Goal: Transaction & Acquisition: Purchase product/service

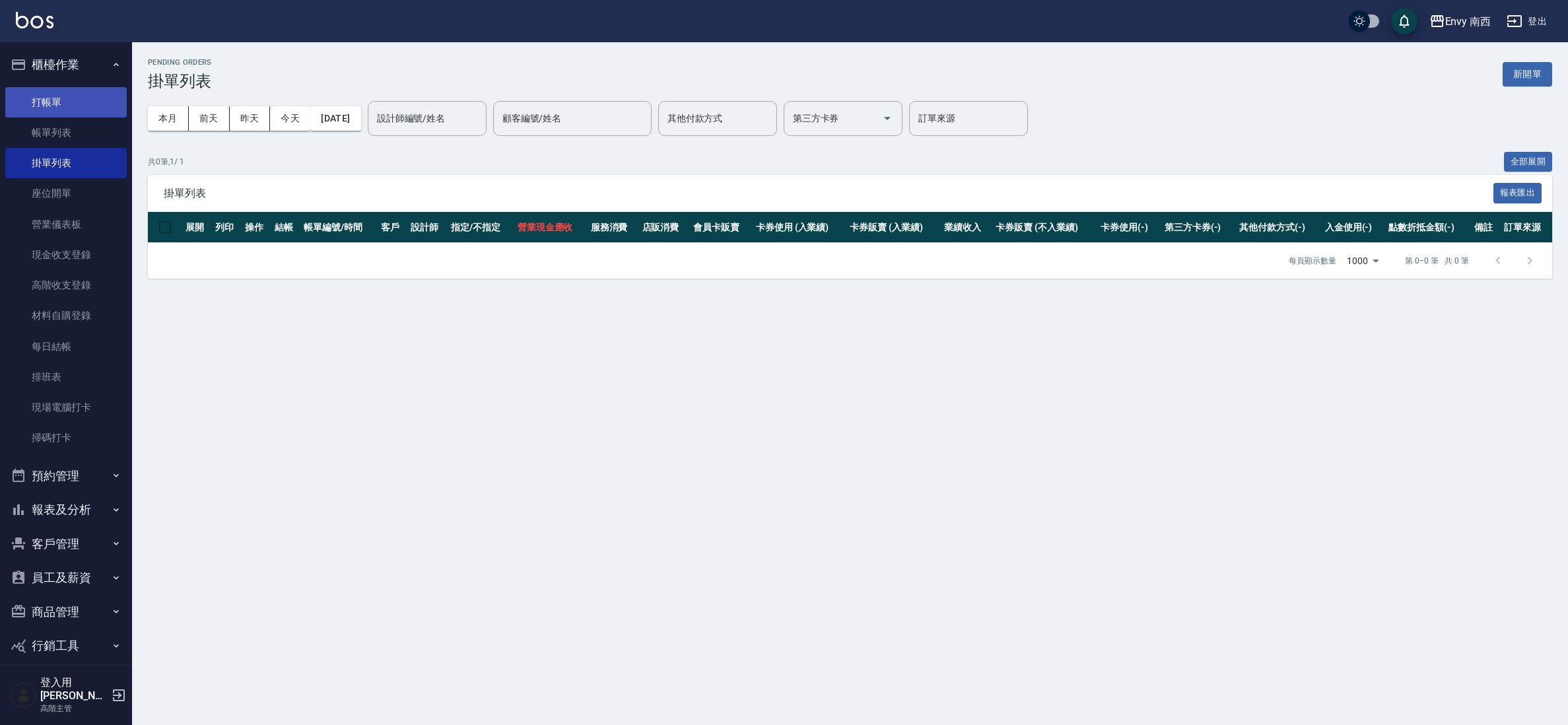
click at [32, 93] on link "打帳單" at bounding box center [66, 103] width 121 height 30
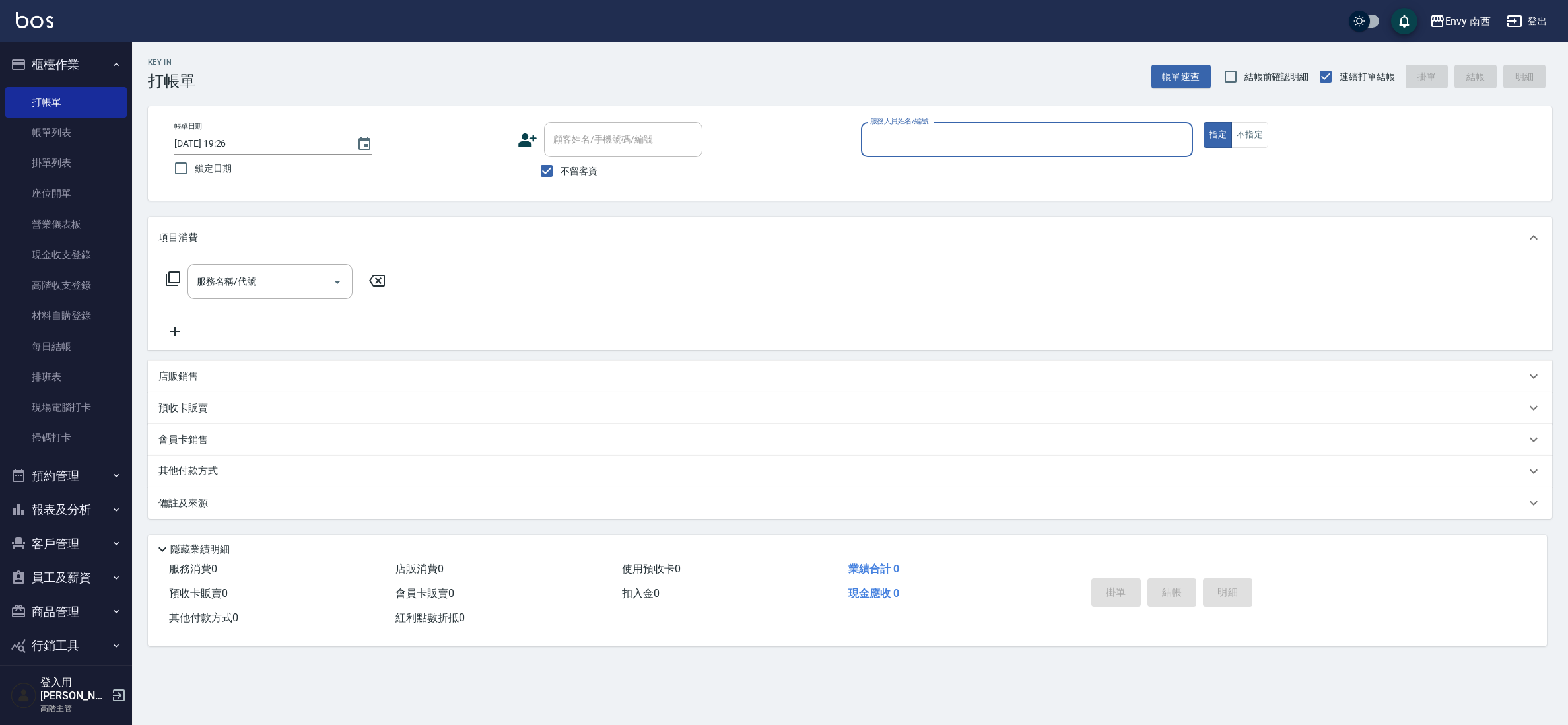
click at [880, 146] on input "服務人員姓名/編號" at bounding box center [1027, 139] width 321 height 23
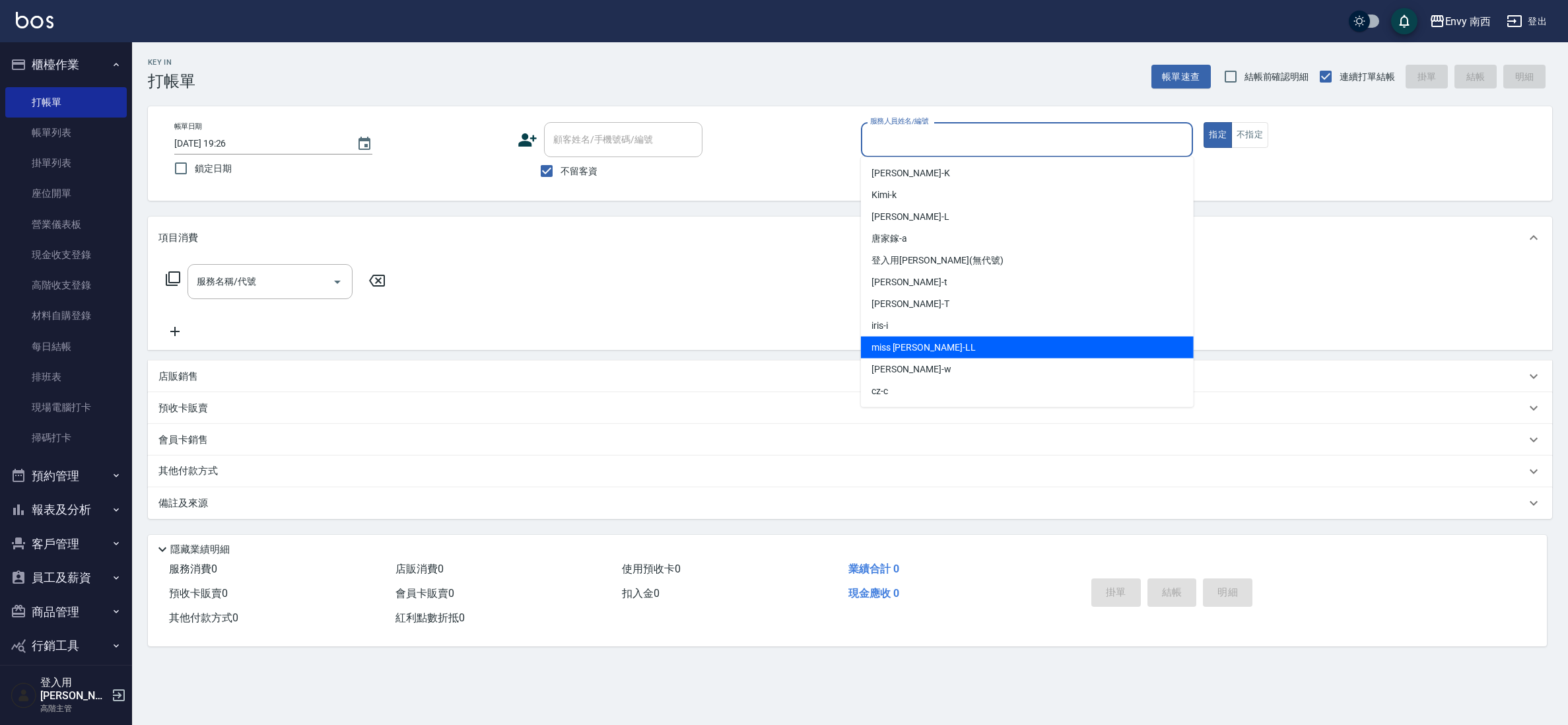
click at [918, 350] on div "miss [PERSON_NAME]" at bounding box center [1027, 347] width 333 height 21
type input "miss [PERSON_NAME]"
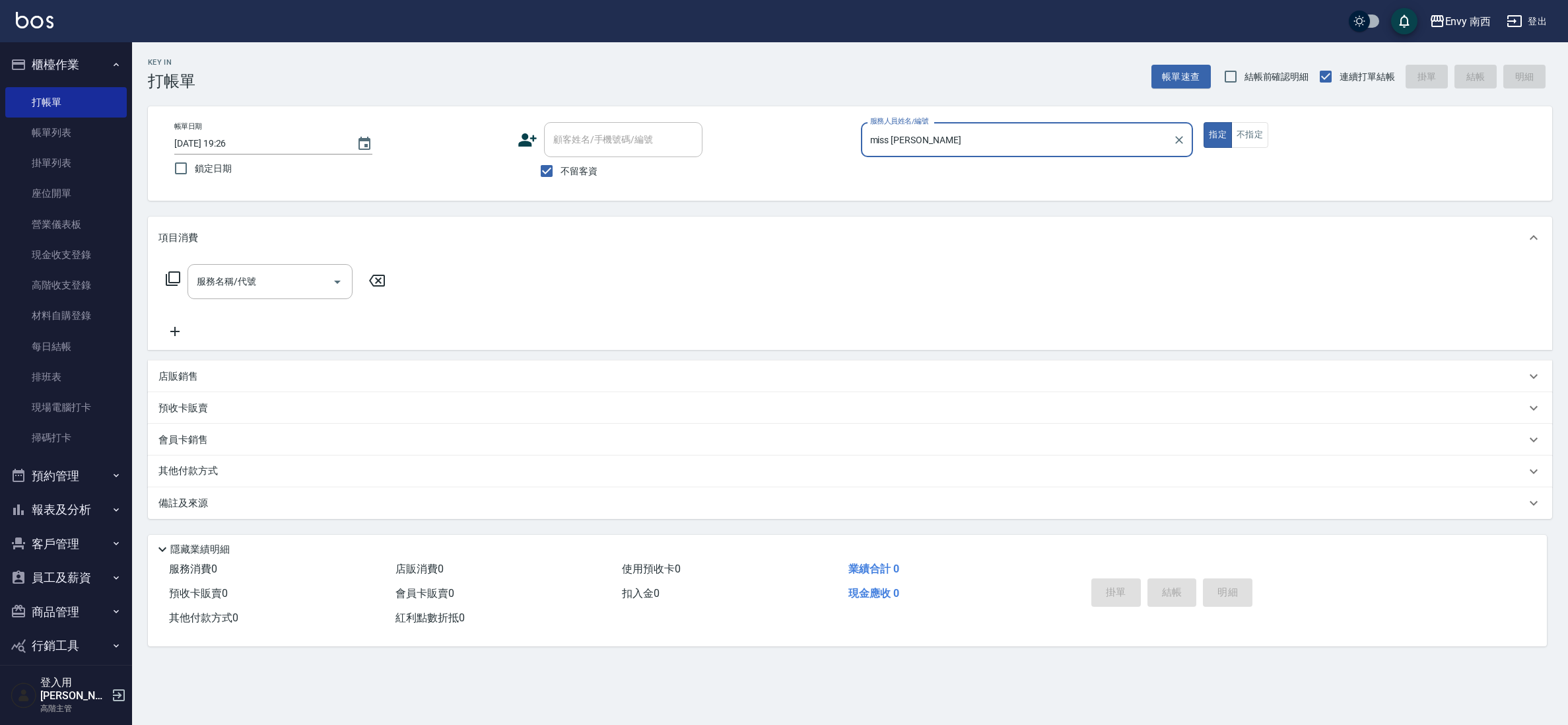
click at [196, 272] on div "服務名稱/代號 服務名稱/代號" at bounding box center [270, 281] width 165 height 35
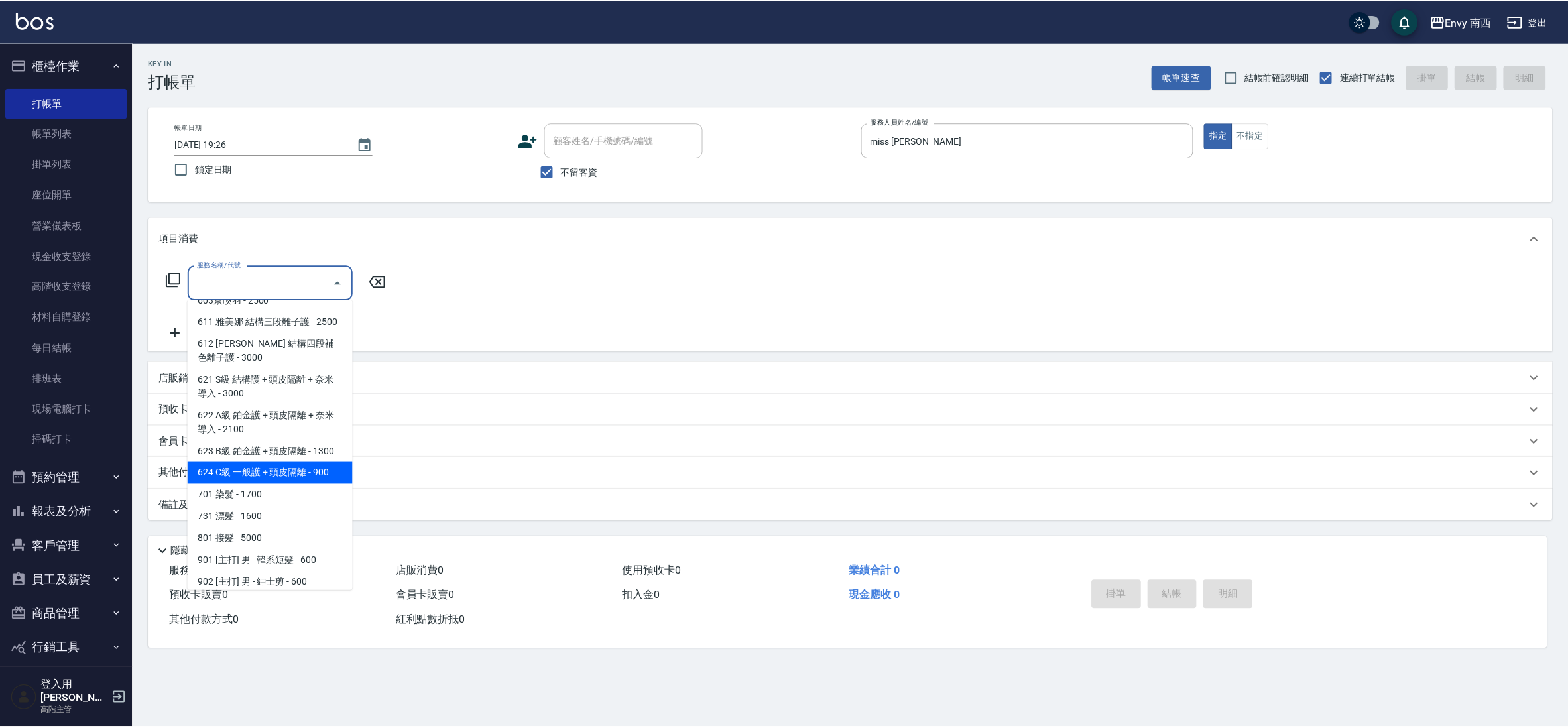
scroll to position [104, 0]
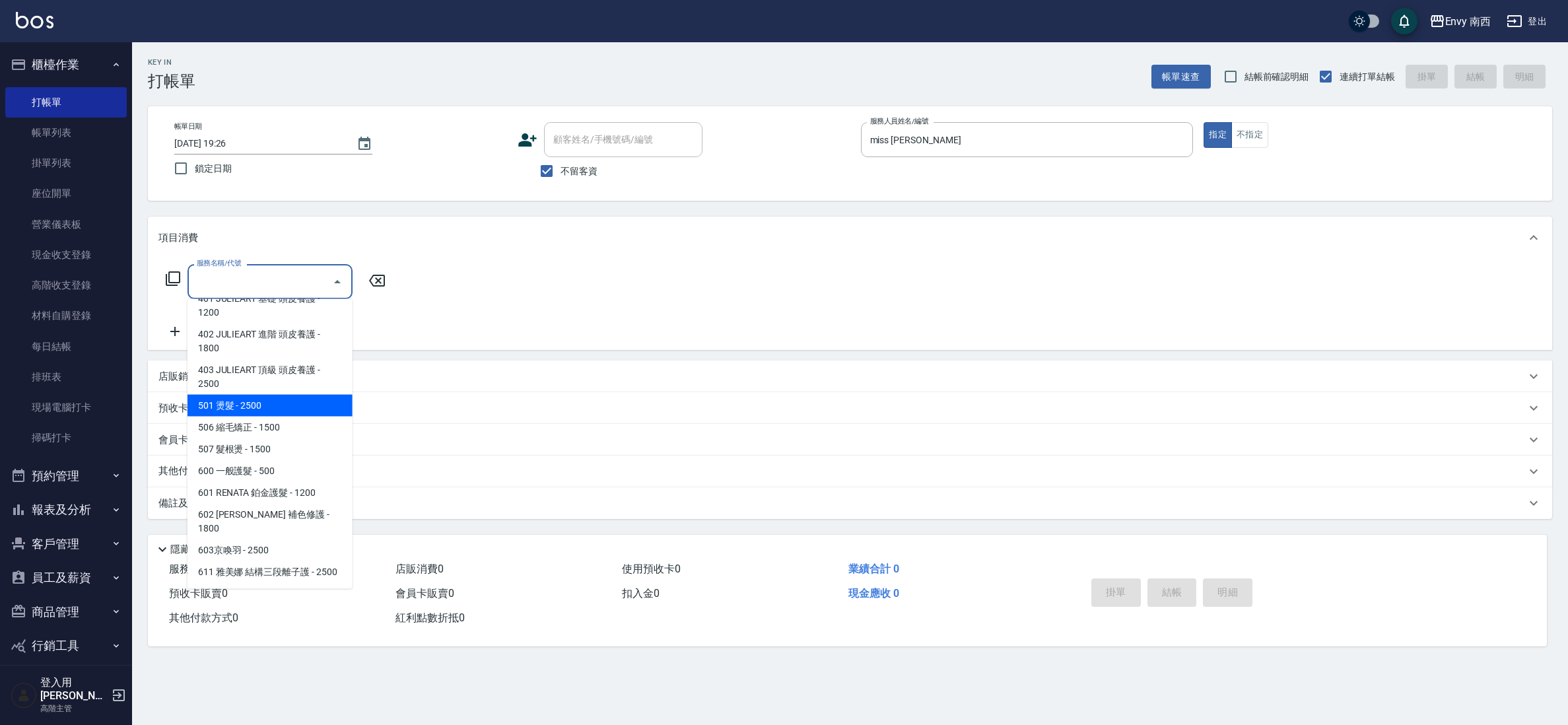
click at [278, 406] on span "501 燙髮 - 2500" at bounding box center [270, 405] width 165 height 21
type input "501 燙髮(501)"
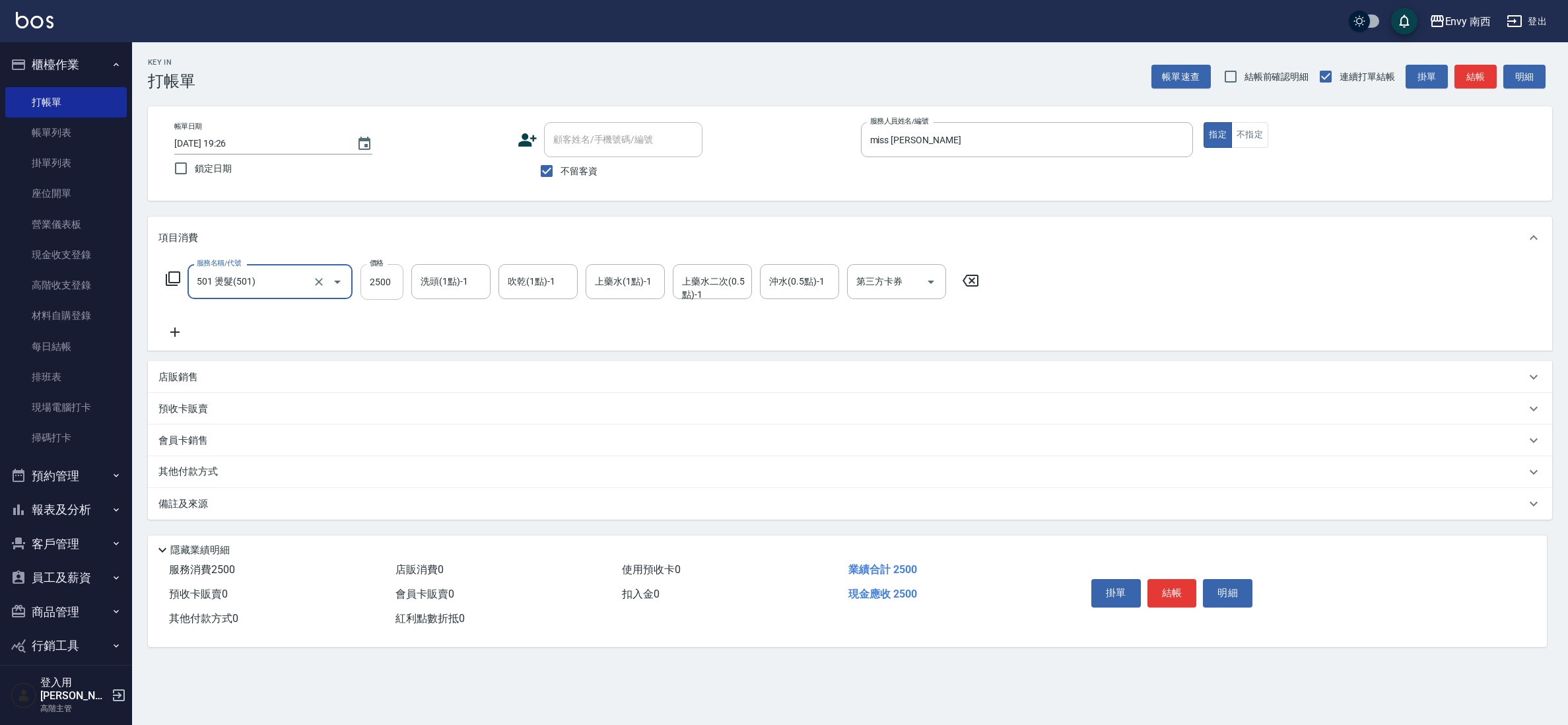
click at [386, 278] on input "2500" at bounding box center [382, 281] width 43 height 35
type input "5000"
click at [1167, 595] on button "結帳" at bounding box center [1172, 593] width 49 height 28
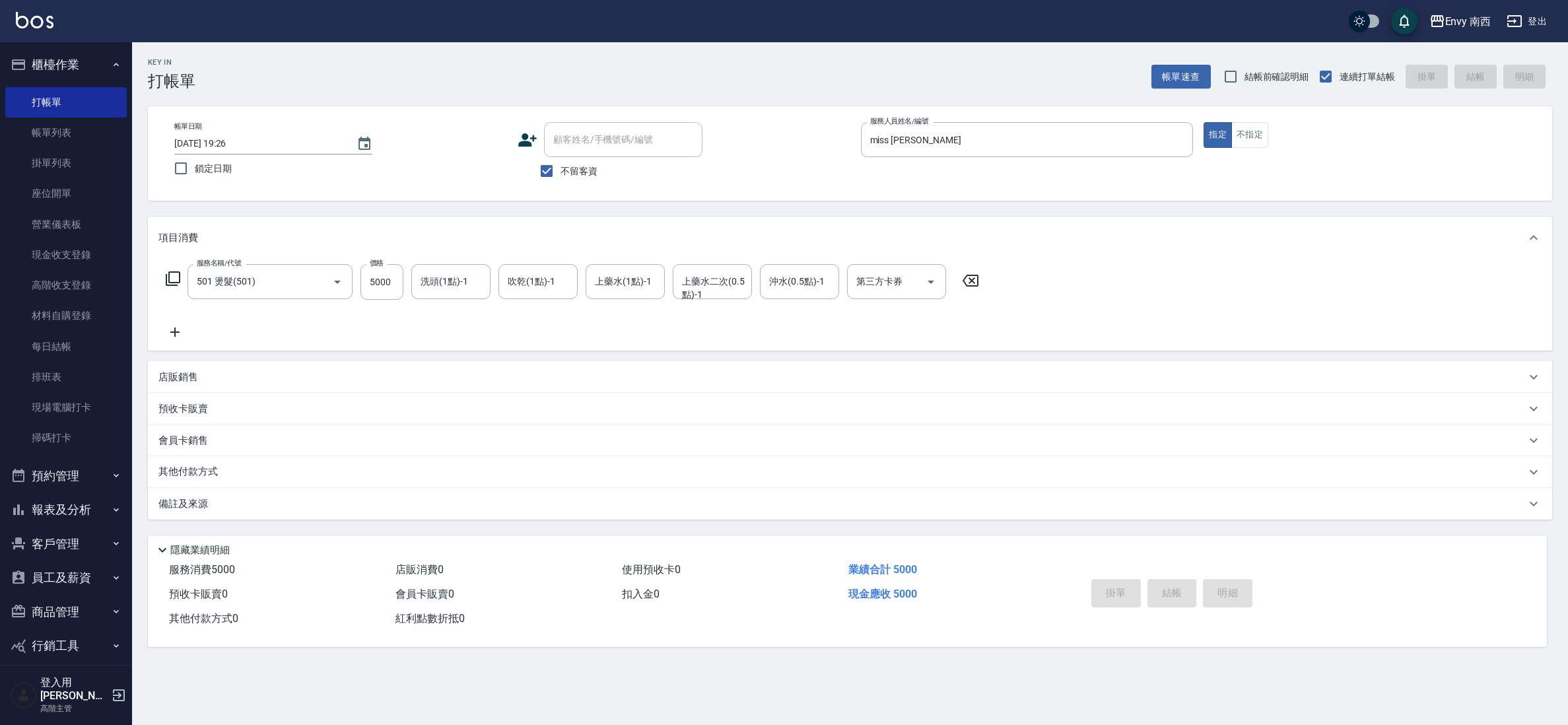
type input "[DATE] 19:27"
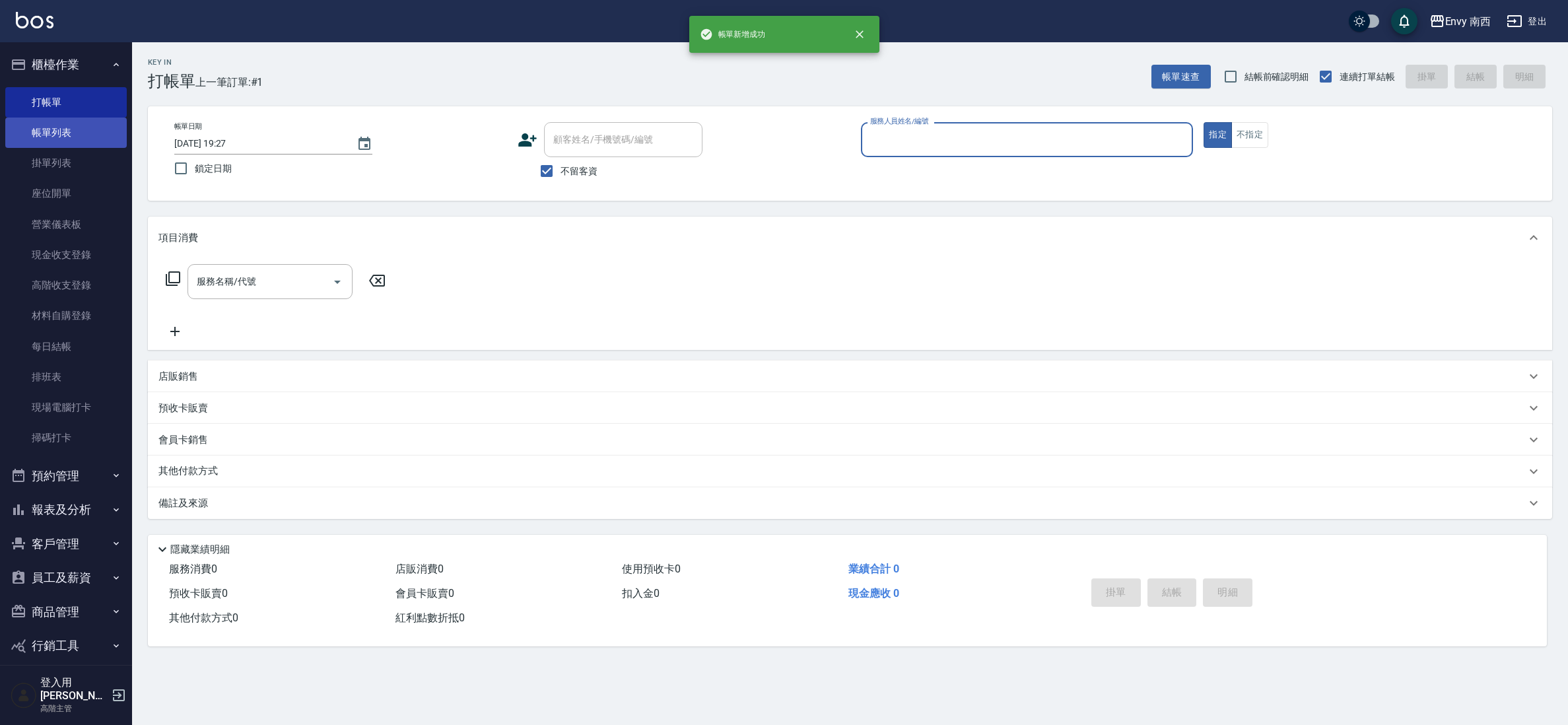
click at [89, 124] on link "帳單列表" at bounding box center [66, 133] width 121 height 30
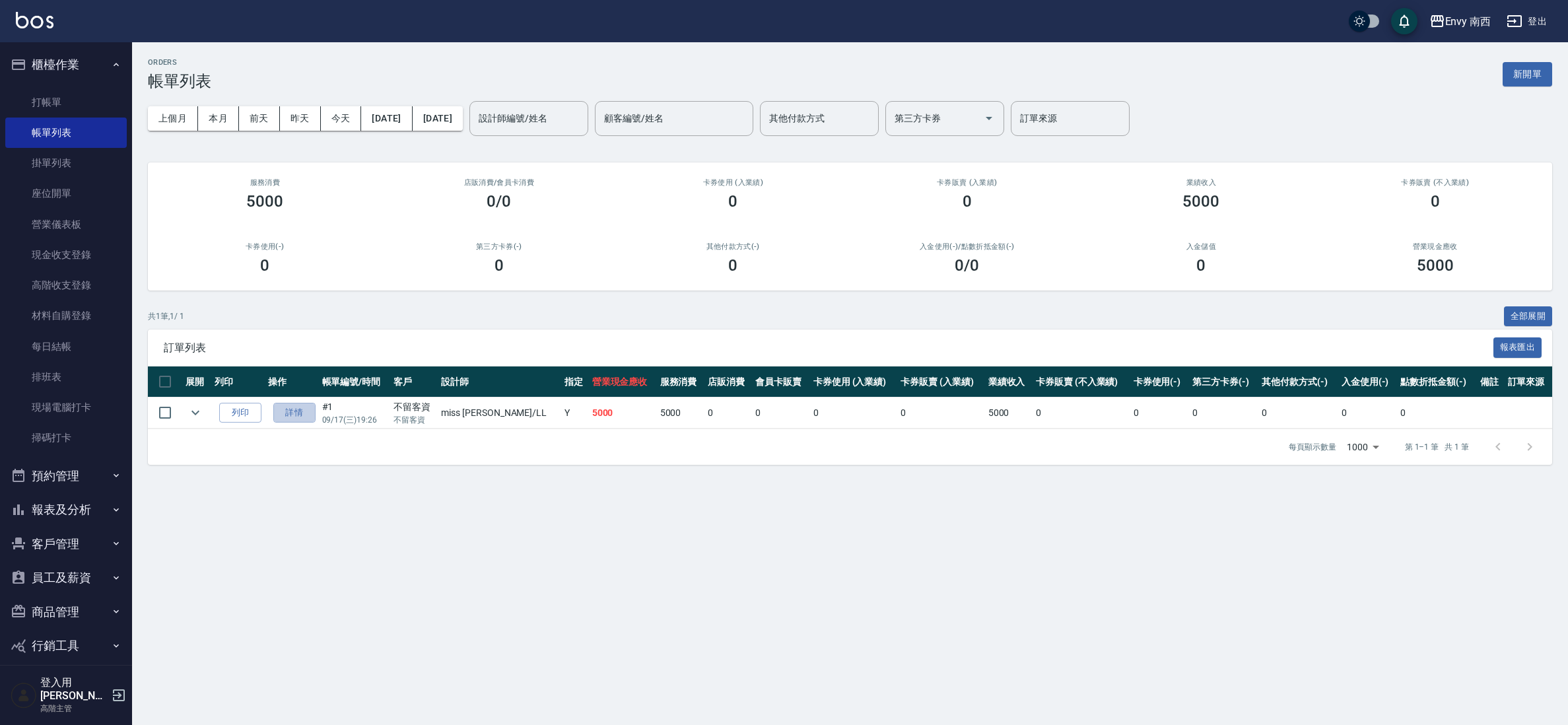
click at [300, 405] on link "詳情" at bounding box center [294, 413] width 42 height 21
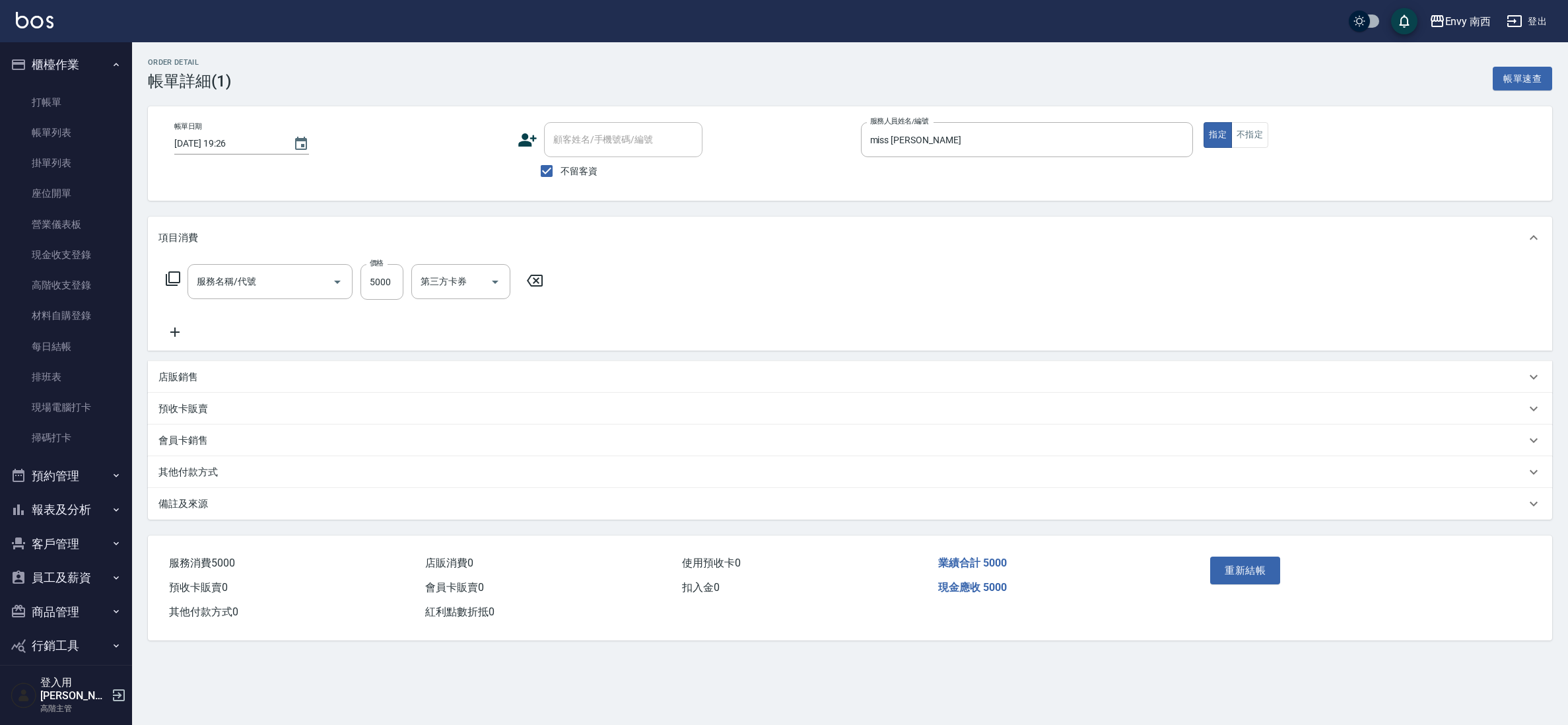
type input "[DATE] 19:26"
checkbox input "true"
type input "miss [PERSON_NAME]"
type input "501 燙髮(501)"
click at [209, 495] on div "備註及來源" at bounding box center [850, 504] width 1404 height 32
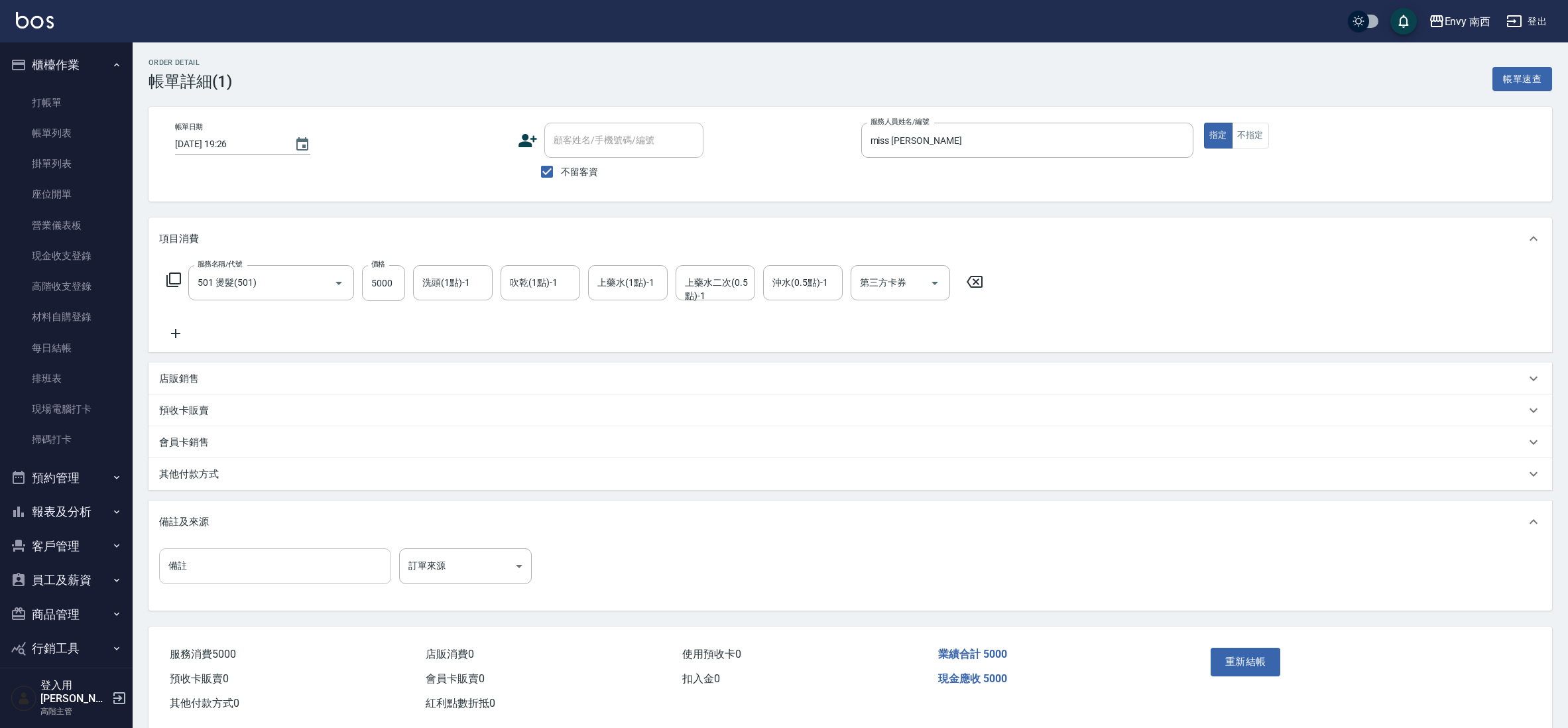
click at [236, 578] on input "備註" at bounding box center [275, 566] width 232 height 35
click at [173, 471] on p "其他付款方式" at bounding box center [189, 475] width 60 height 14
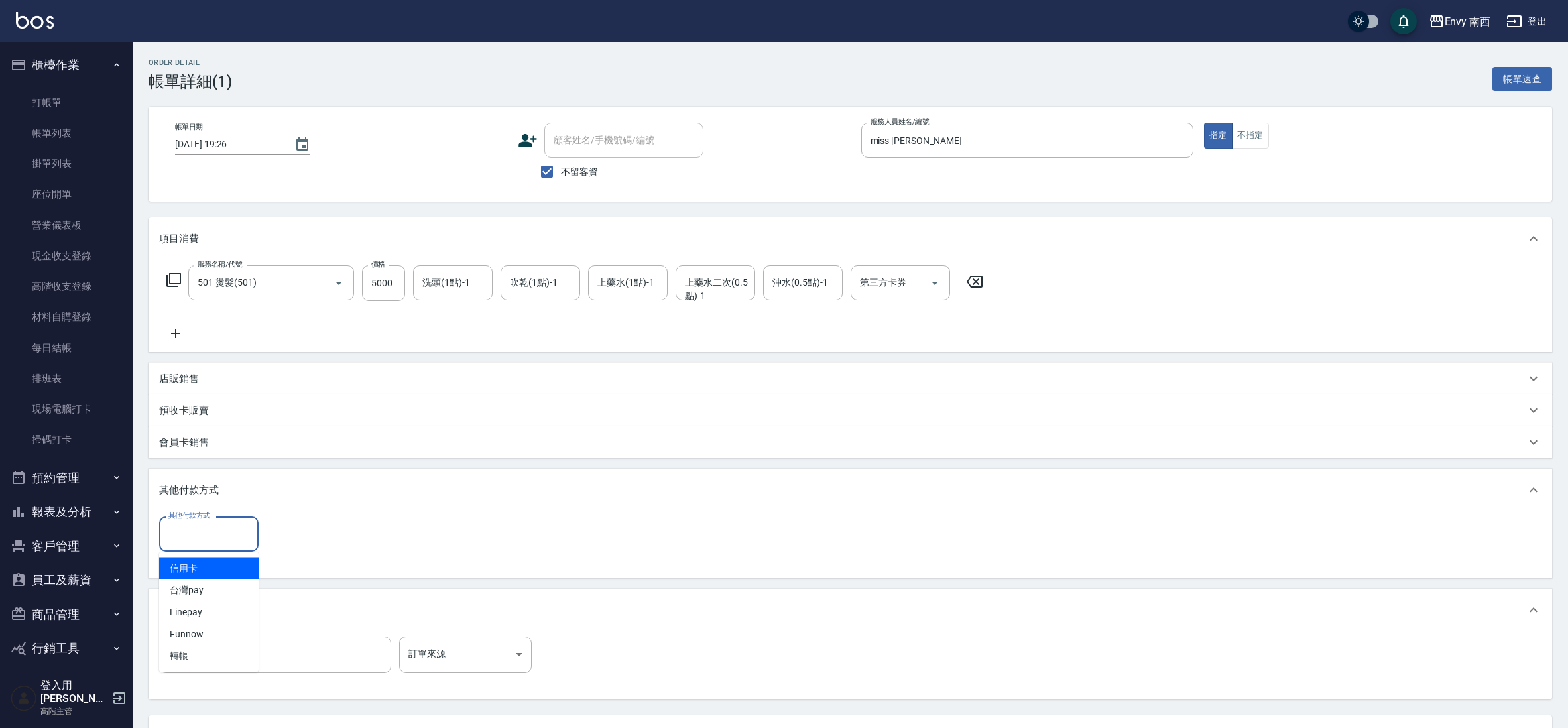
click at [206, 533] on input "其他付款方式" at bounding box center [209, 534] width 88 height 23
click at [216, 645] on span "轉帳" at bounding box center [209, 656] width 100 height 22
type input "轉帳"
click at [305, 539] on input "0" at bounding box center [316, 534] width 100 height 35
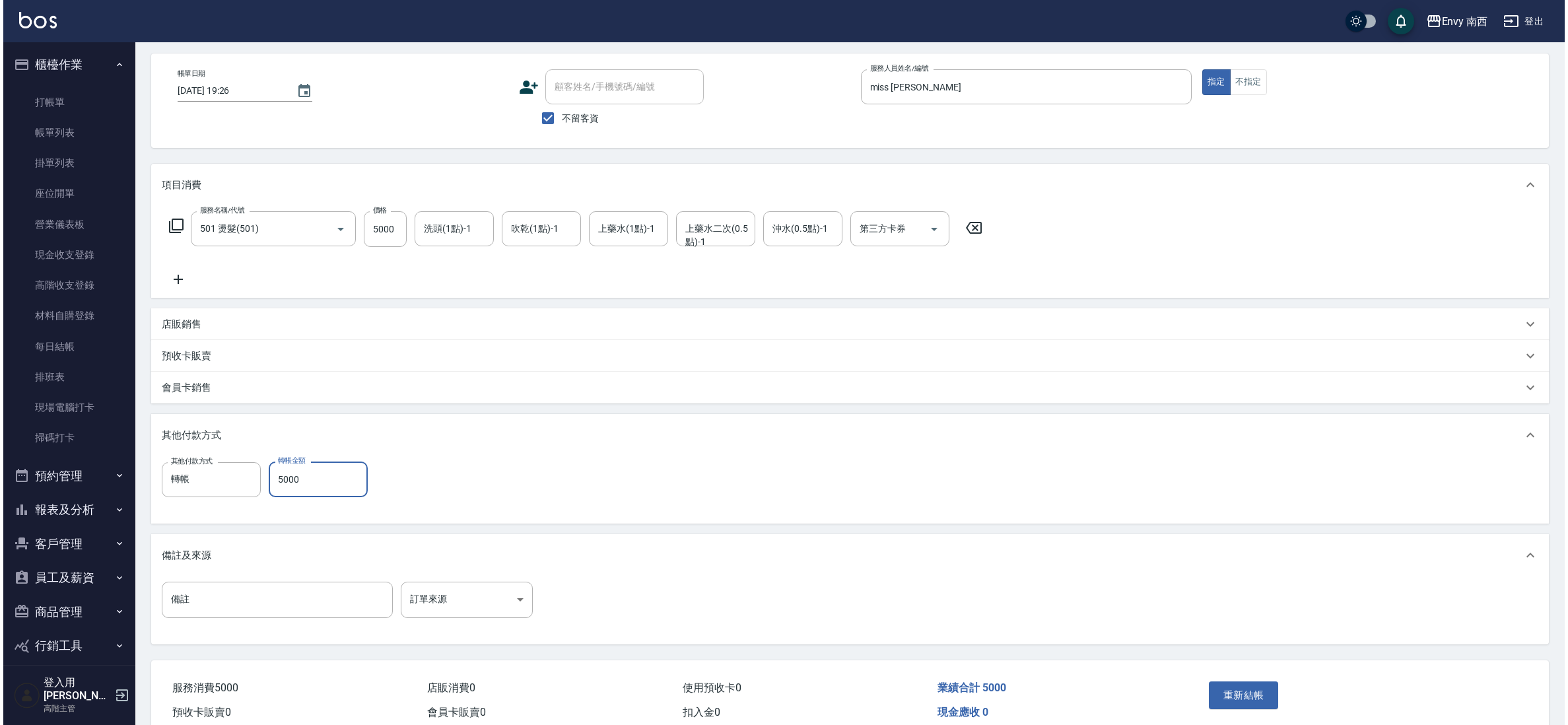
scroll to position [113, 0]
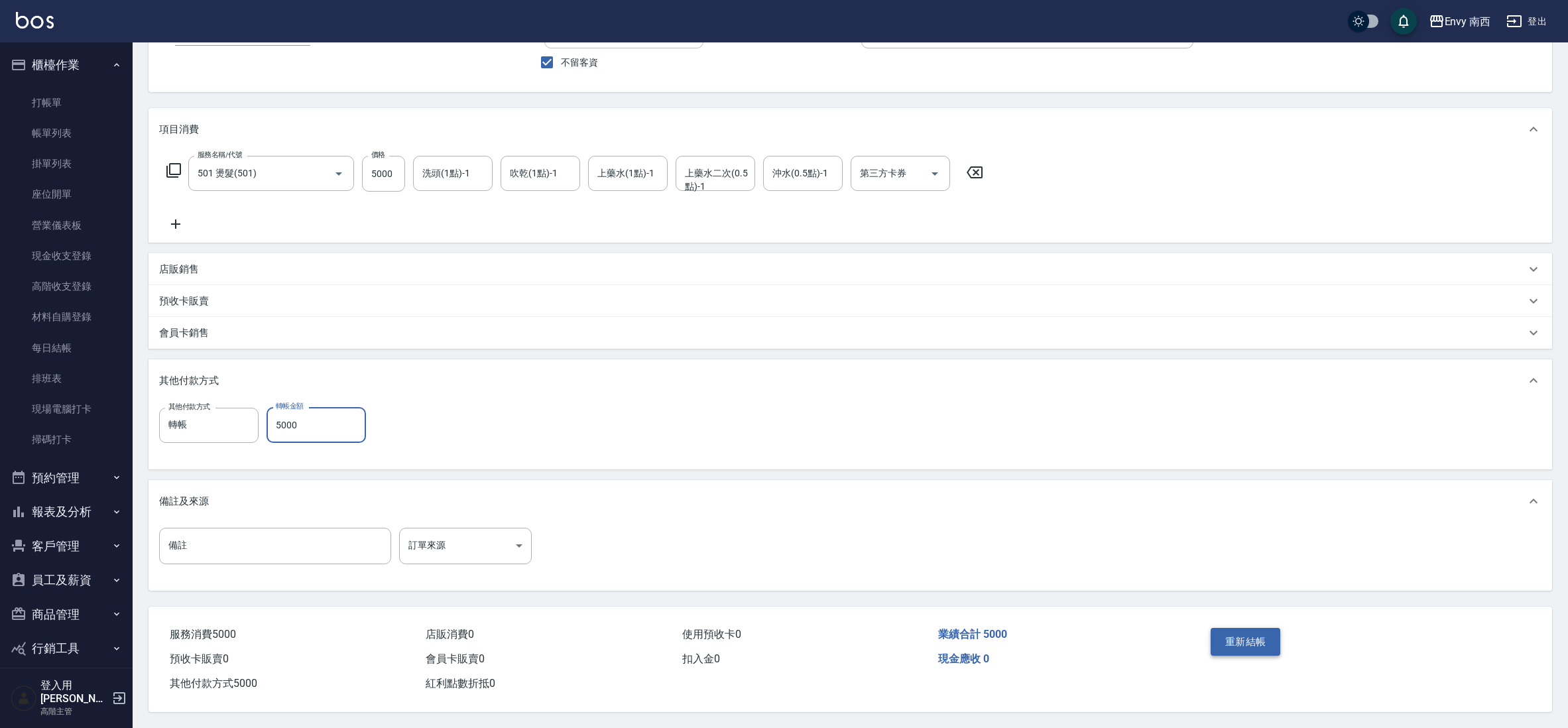
type input "5000"
click at [1257, 646] on button "重新結帳" at bounding box center [1246, 642] width 70 height 28
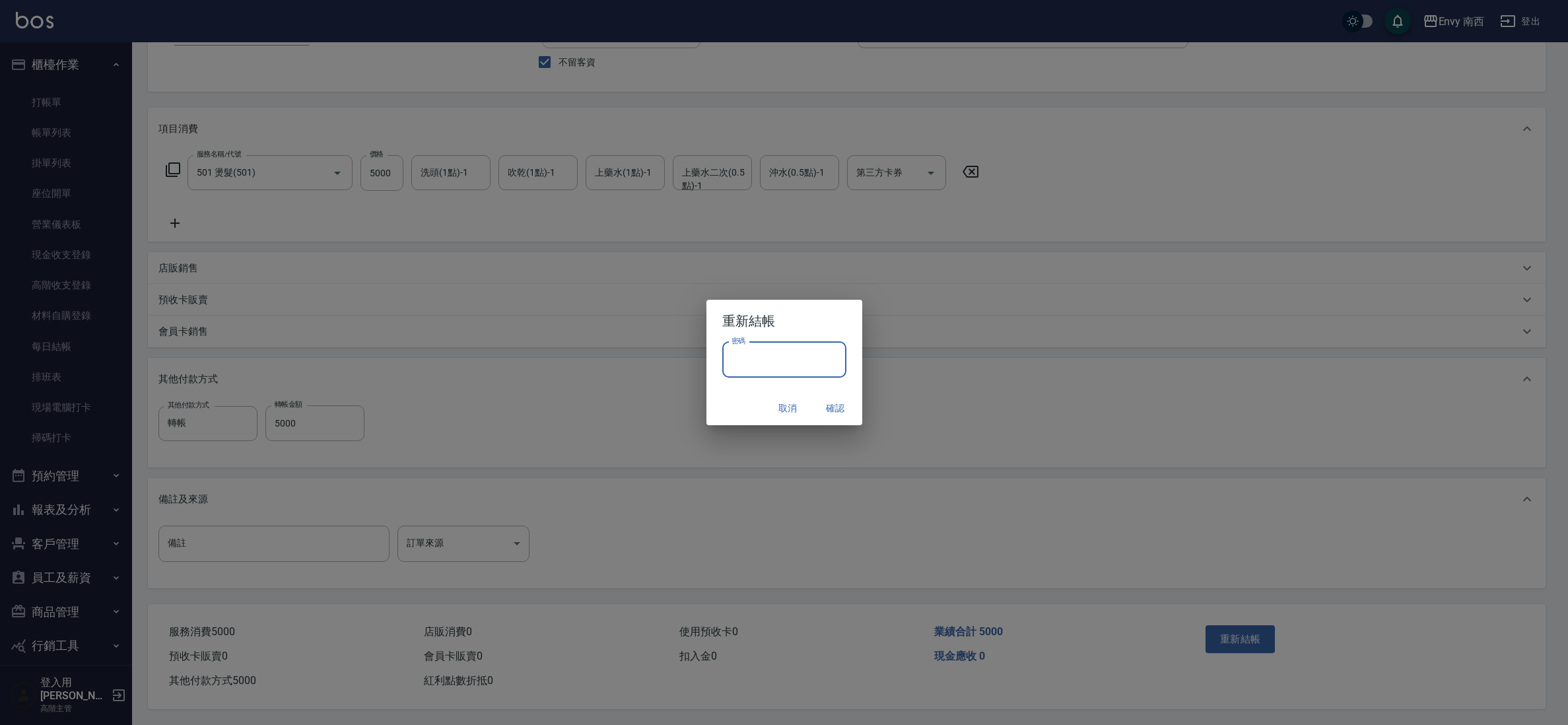
click at [734, 376] on input "密碼" at bounding box center [784, 359] width 124 height 35
type input "****"
click at [824, 400] on button "確認" at bounding box center [836, 408] width 42 height 24
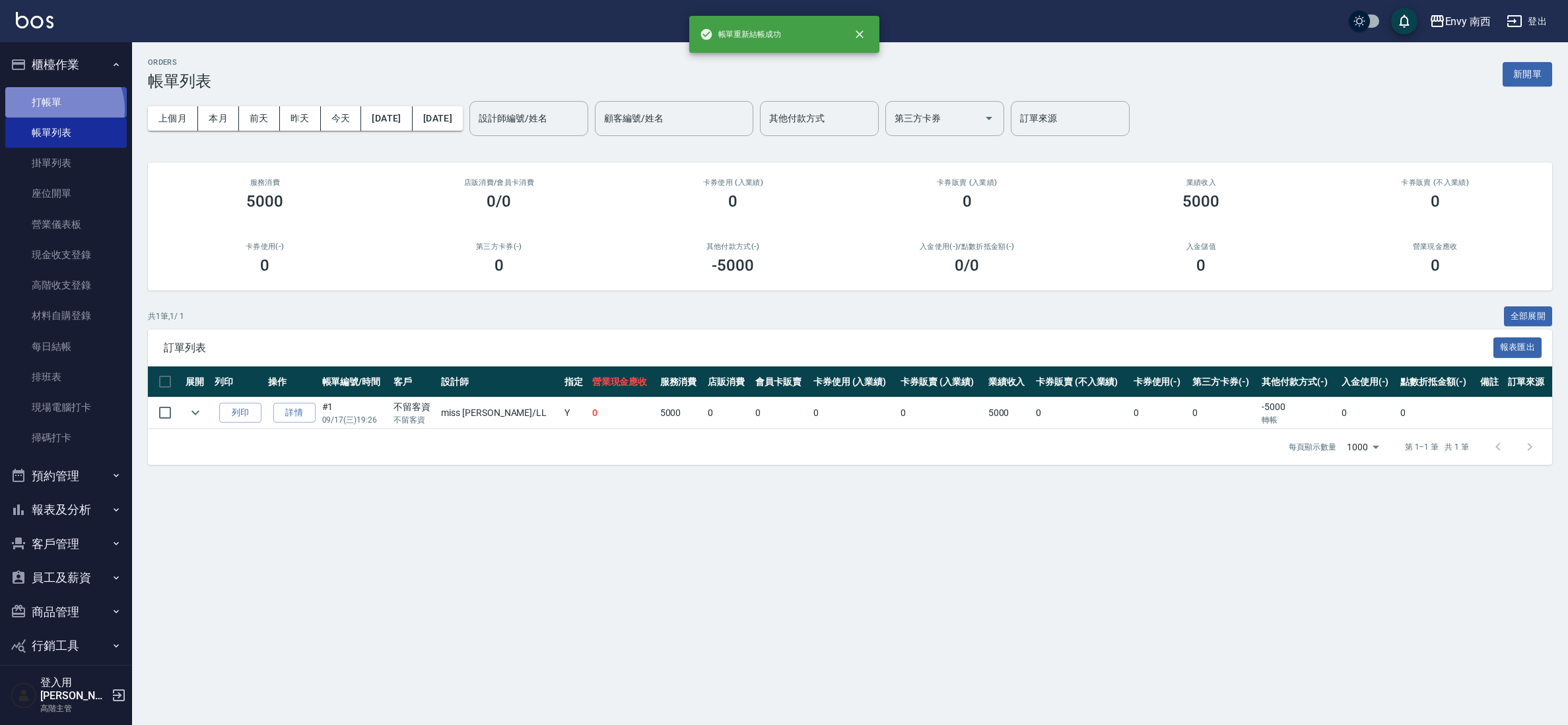
click at [60, 109] on link "打帳單" at bounding box center [66, 103] width 121 height 30
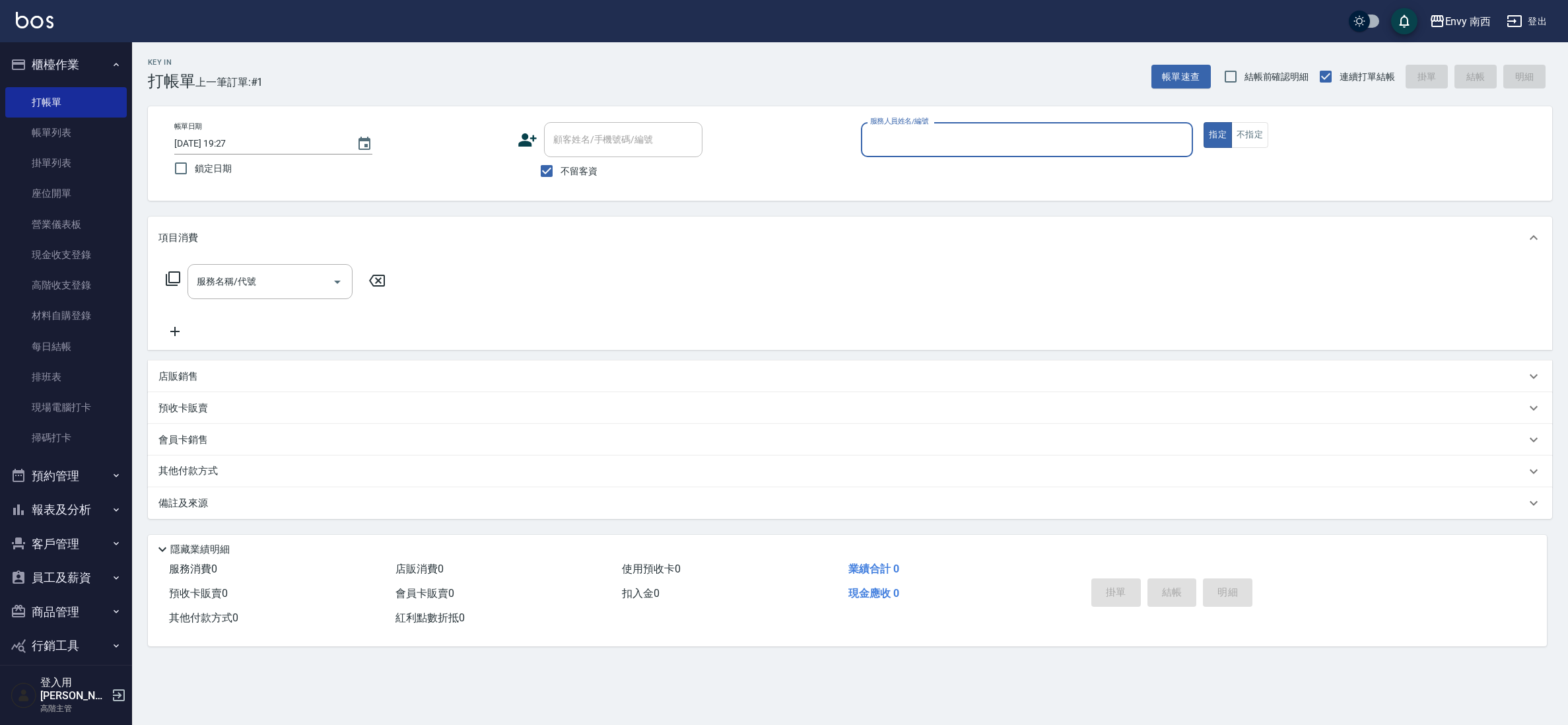
click at [899, 129] on input "服務人員姓名/編號" at bounding box center [1027, 139] width 321 height 23
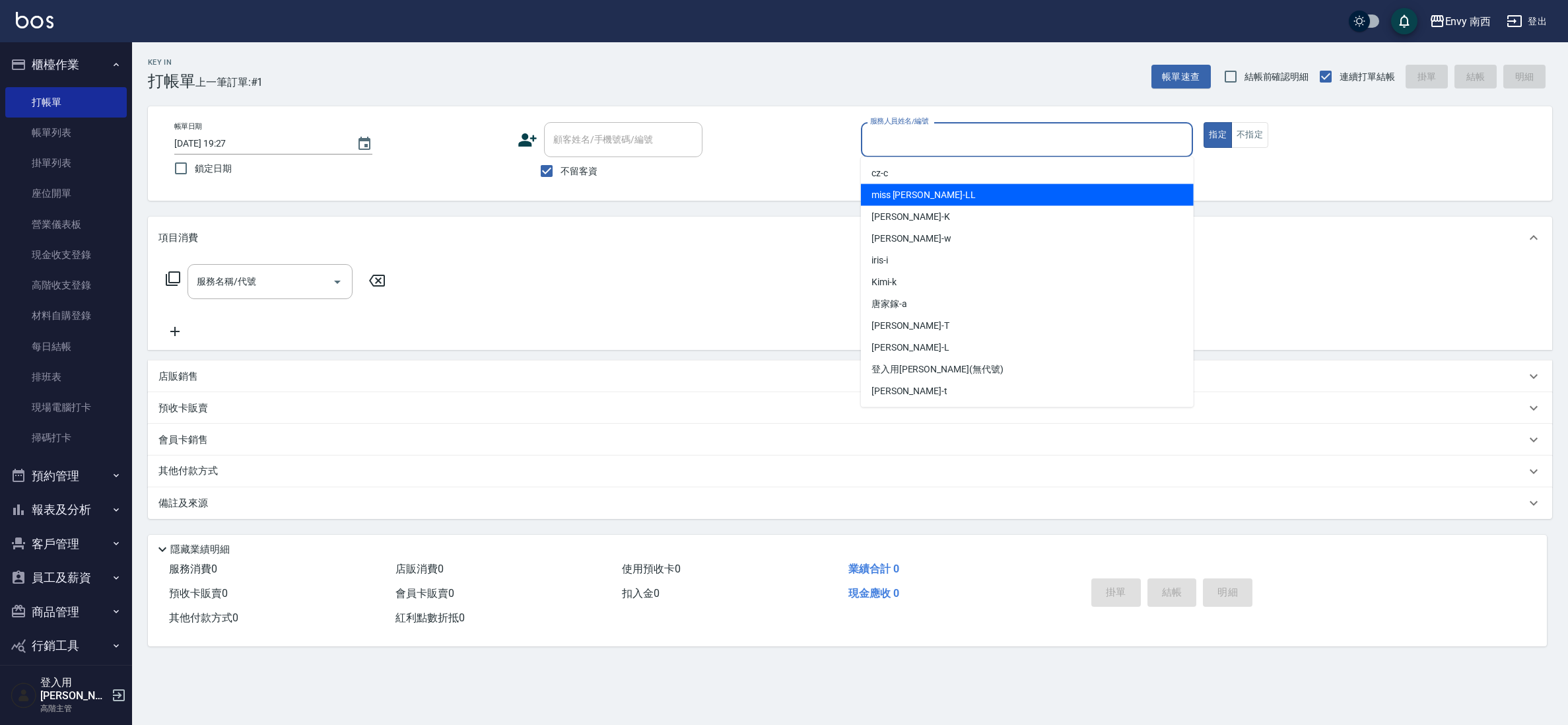
click at [906, 193] on span "miss [PERSON_NAME]" at bounding box center [923, 195] width 105 height 14
type input "miss [PERSON_NAME]"
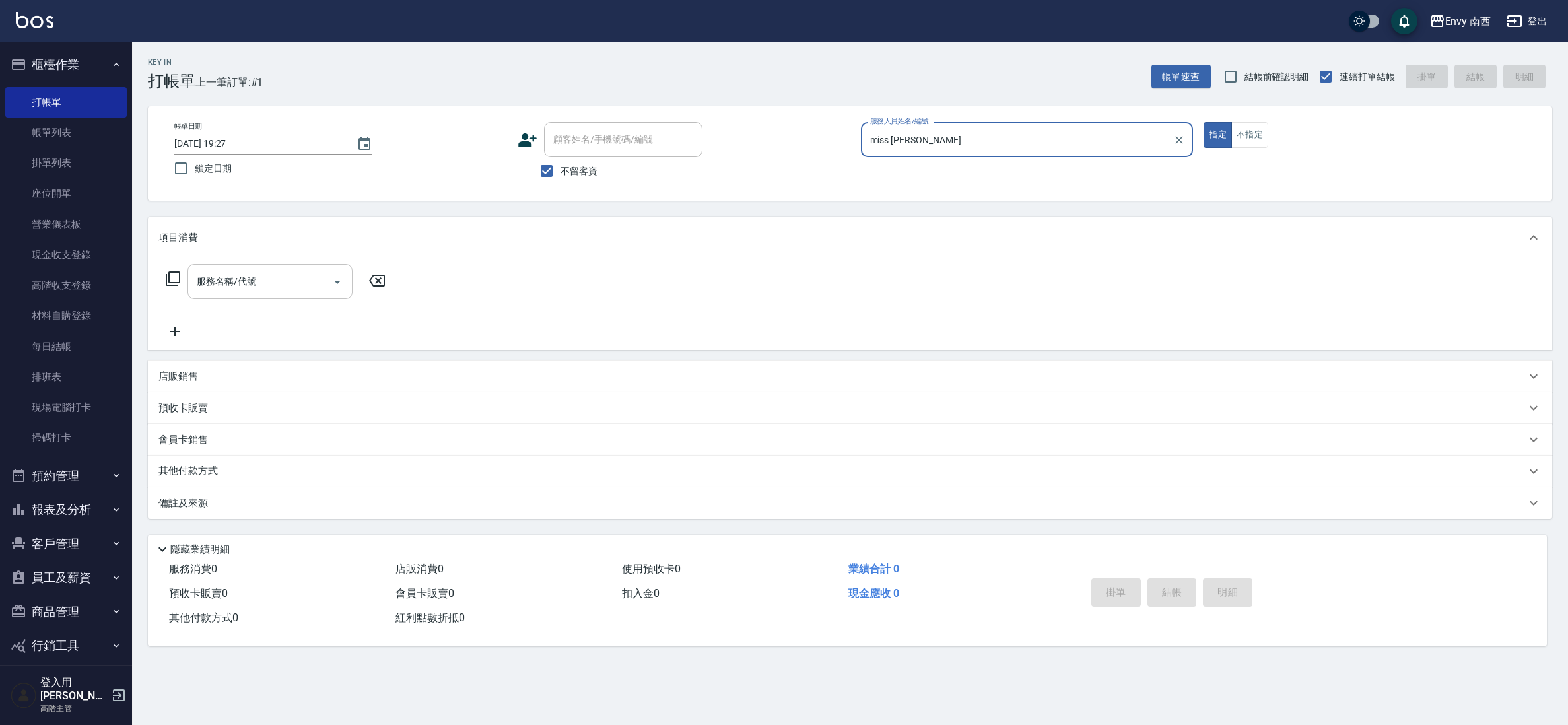
click at [250, 266] on div "服務名稱/代號" at bounding box center [270, 281] width 165 height 35
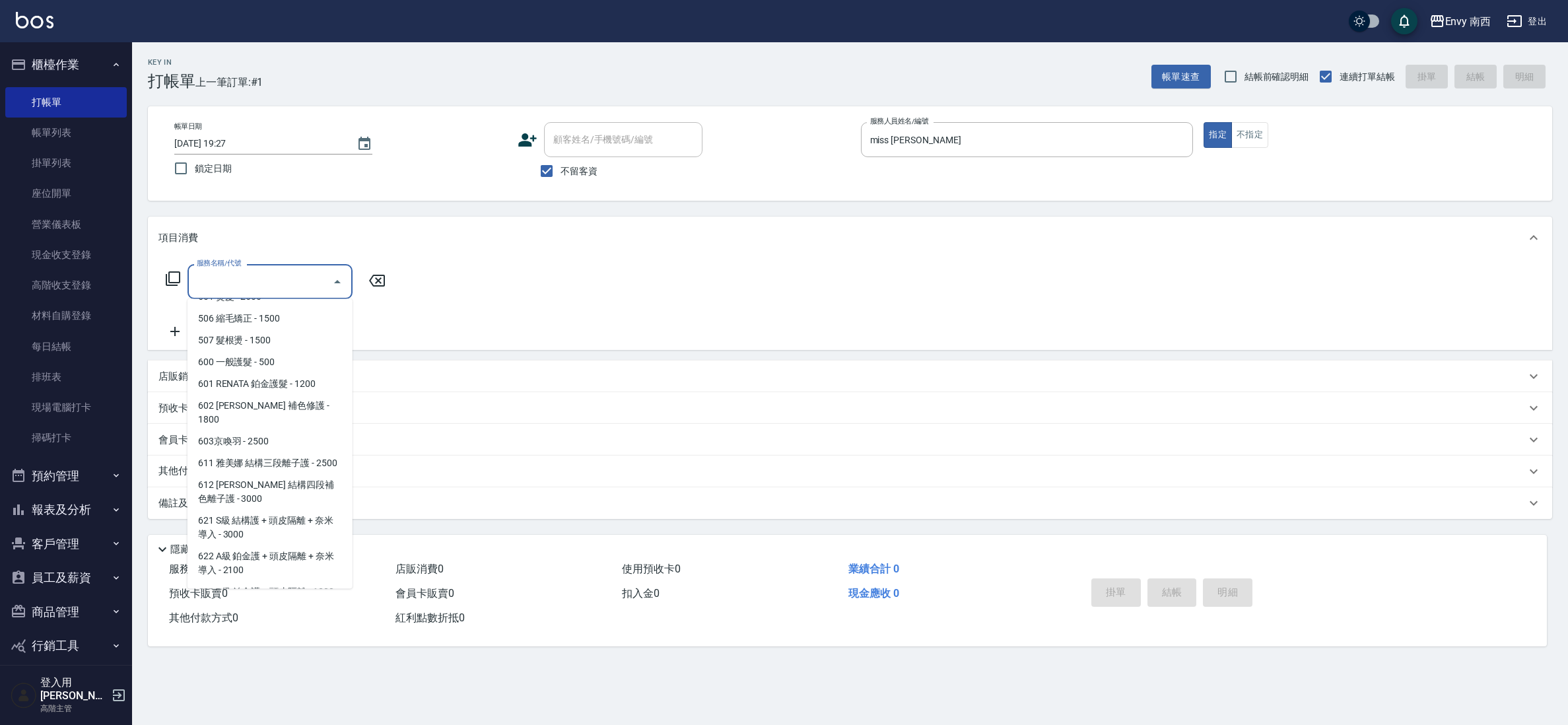
scroll to position [195, 0]
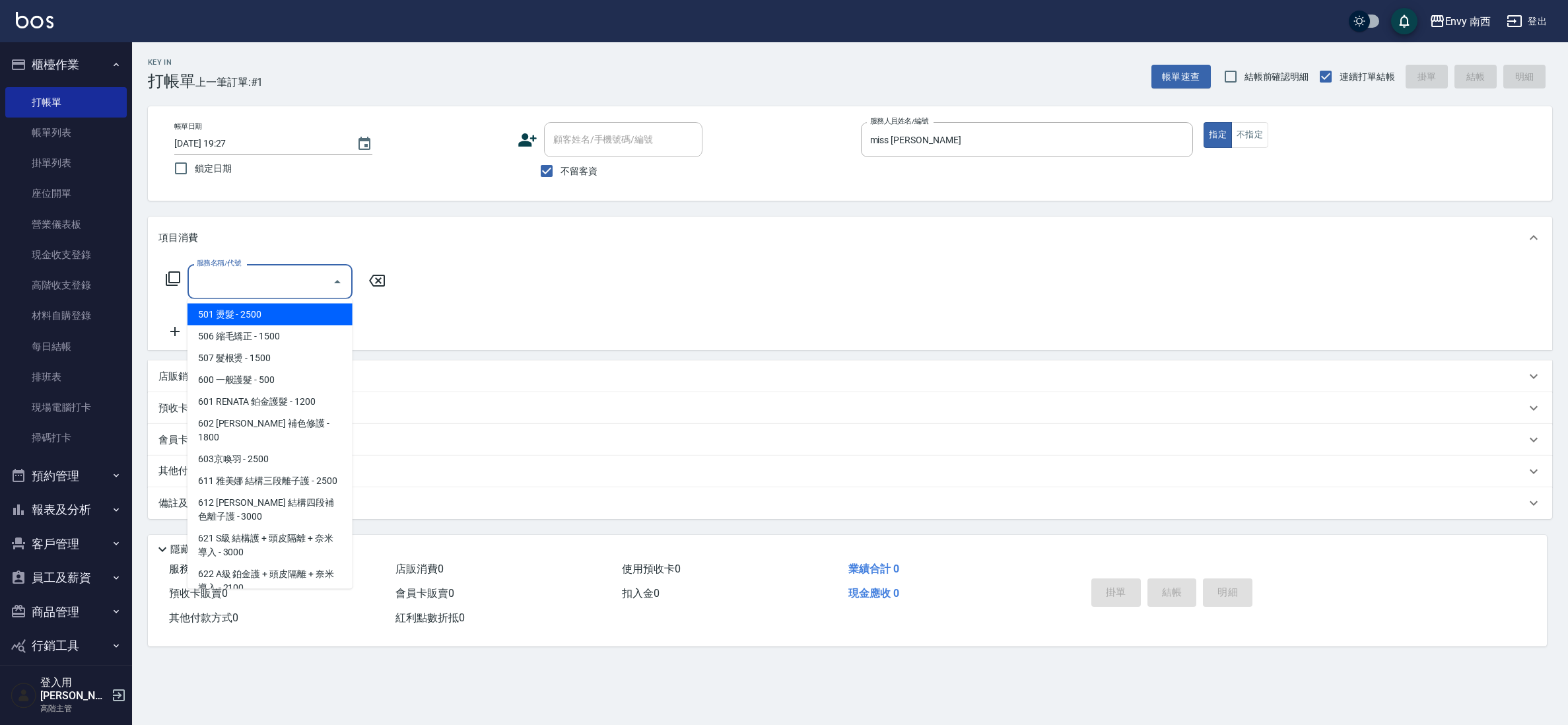
click at [284, 317] on span "501 燙髮 - 2500" at bounding box center [270, 314] width 165 height 21
type input "501 燙髮(501)"
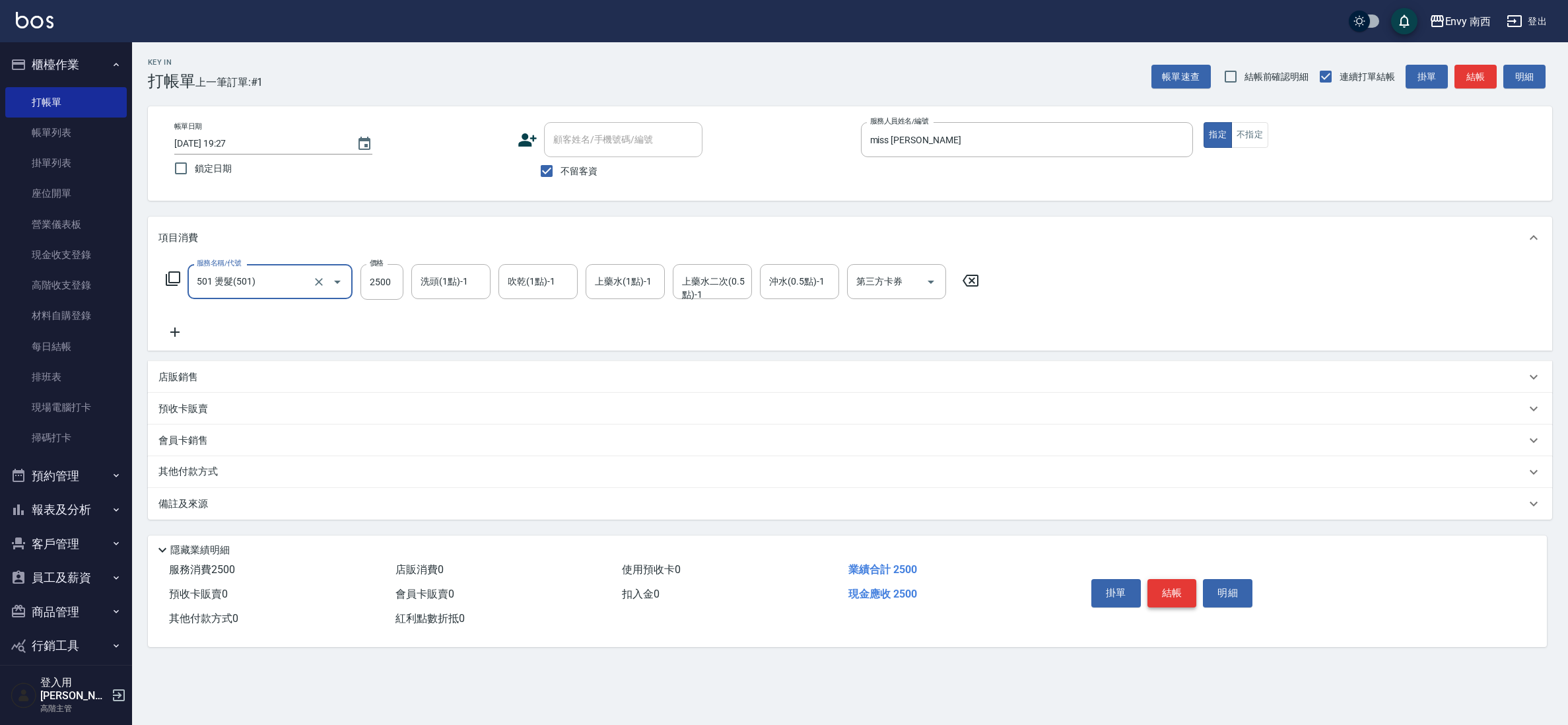
click at [1160, 604] on button "結帳" at bounding box center [1172, 593] width 49 height 28
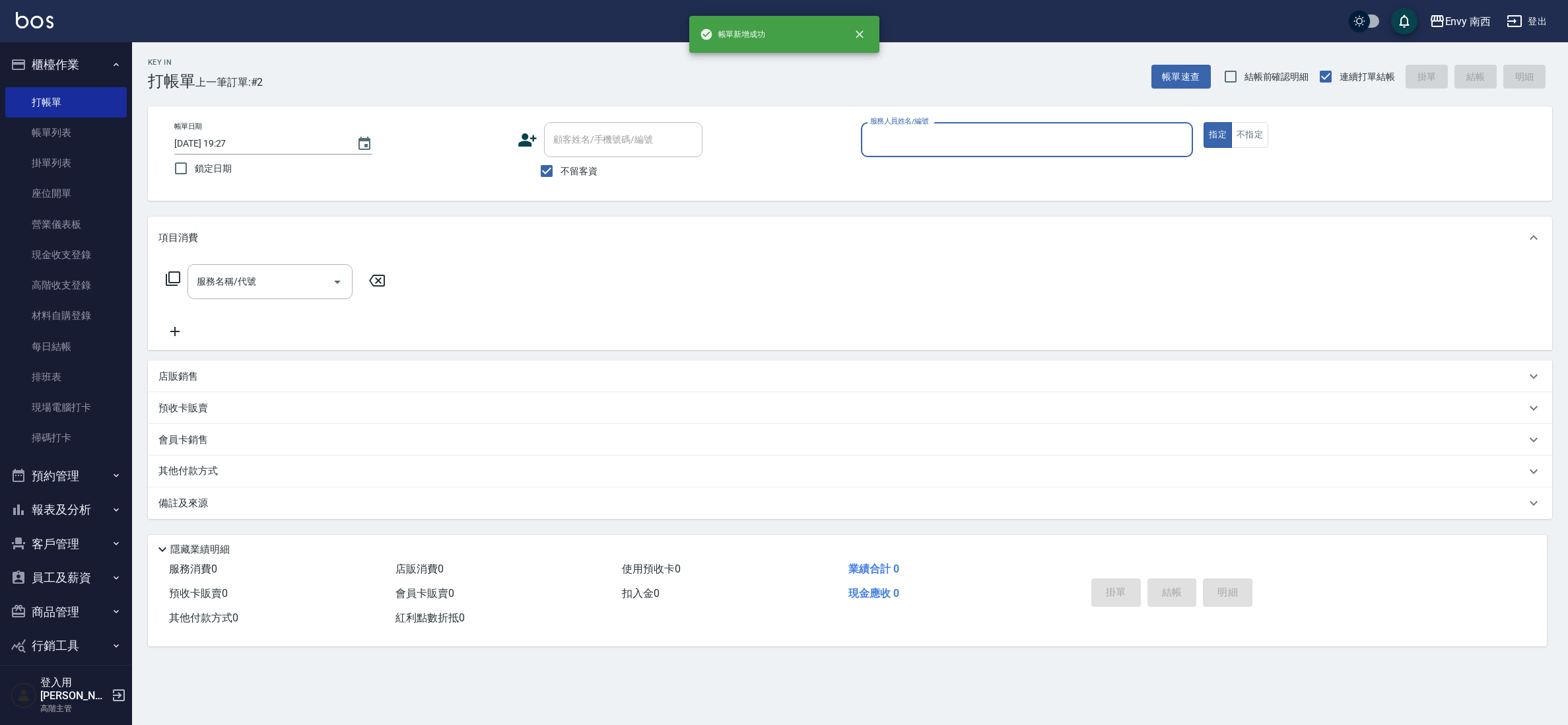
click at [916, 143] on input "服務人員姓名/編號" at bounding box center [1027, 139] width 321 height 23
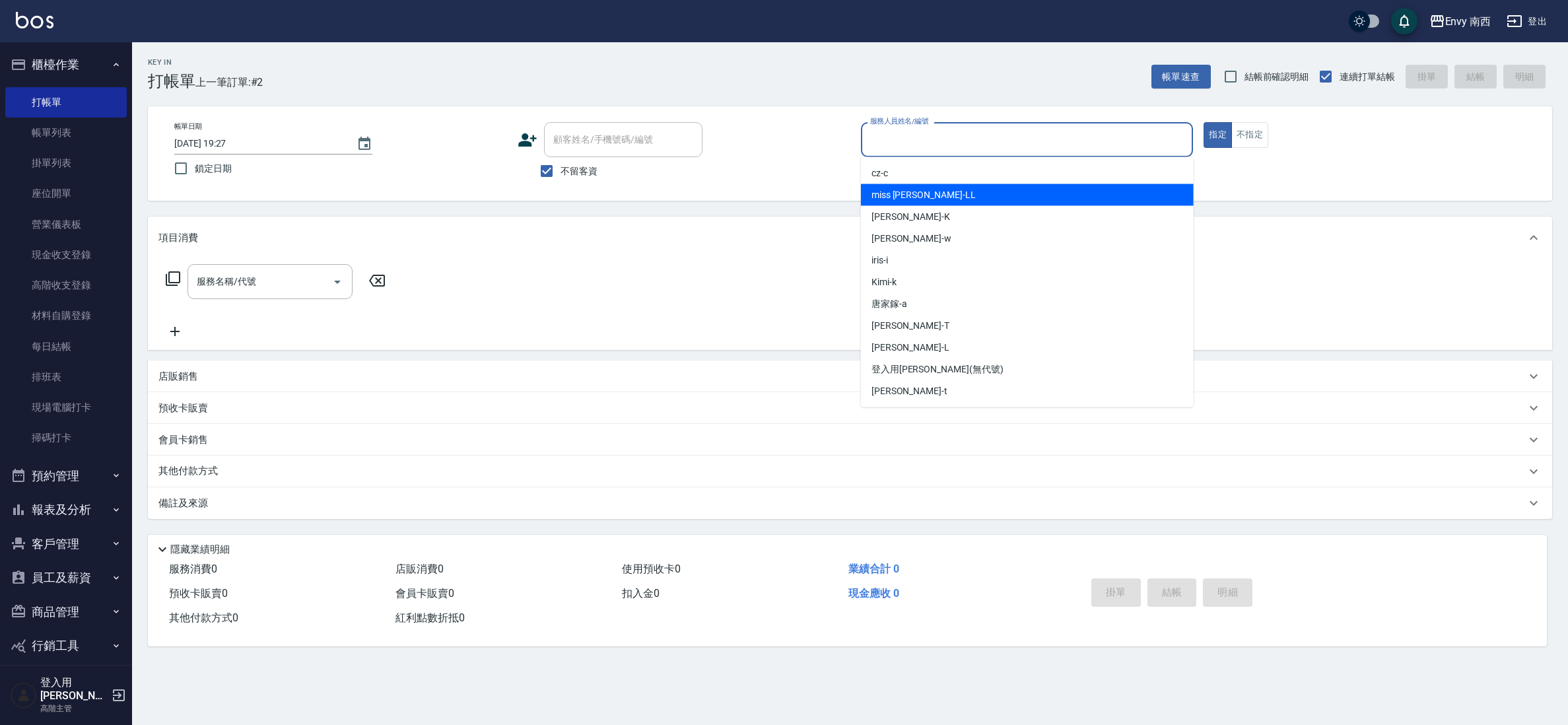
click at [968, 197] on div "miss [PERSON_NAME]" at bounding box center [1027, 195] width 333 height 21
type input "miss [PERSON_NAME]"
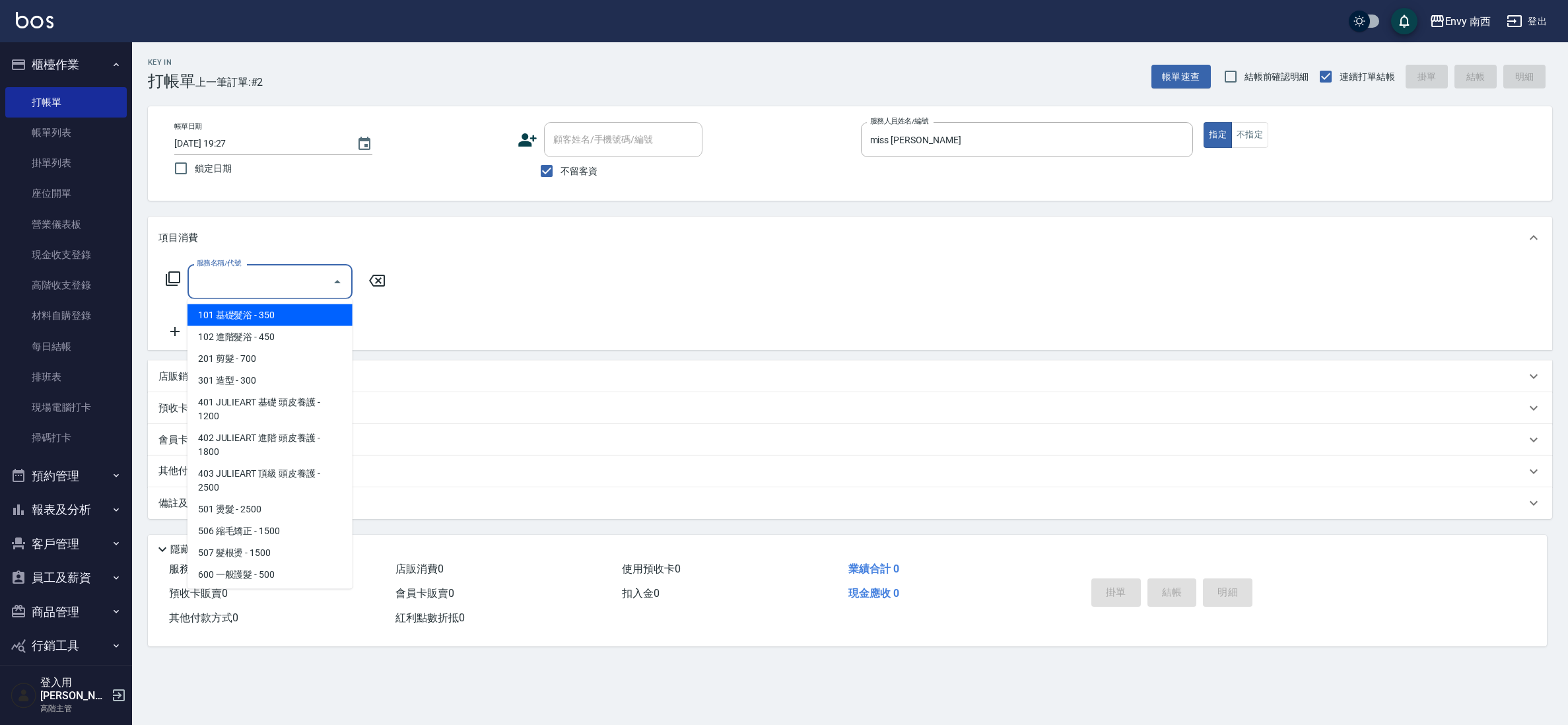
click at [250, 286] on input "服務名稱/代號" at bounding box center [260, 281] width 133 height 23
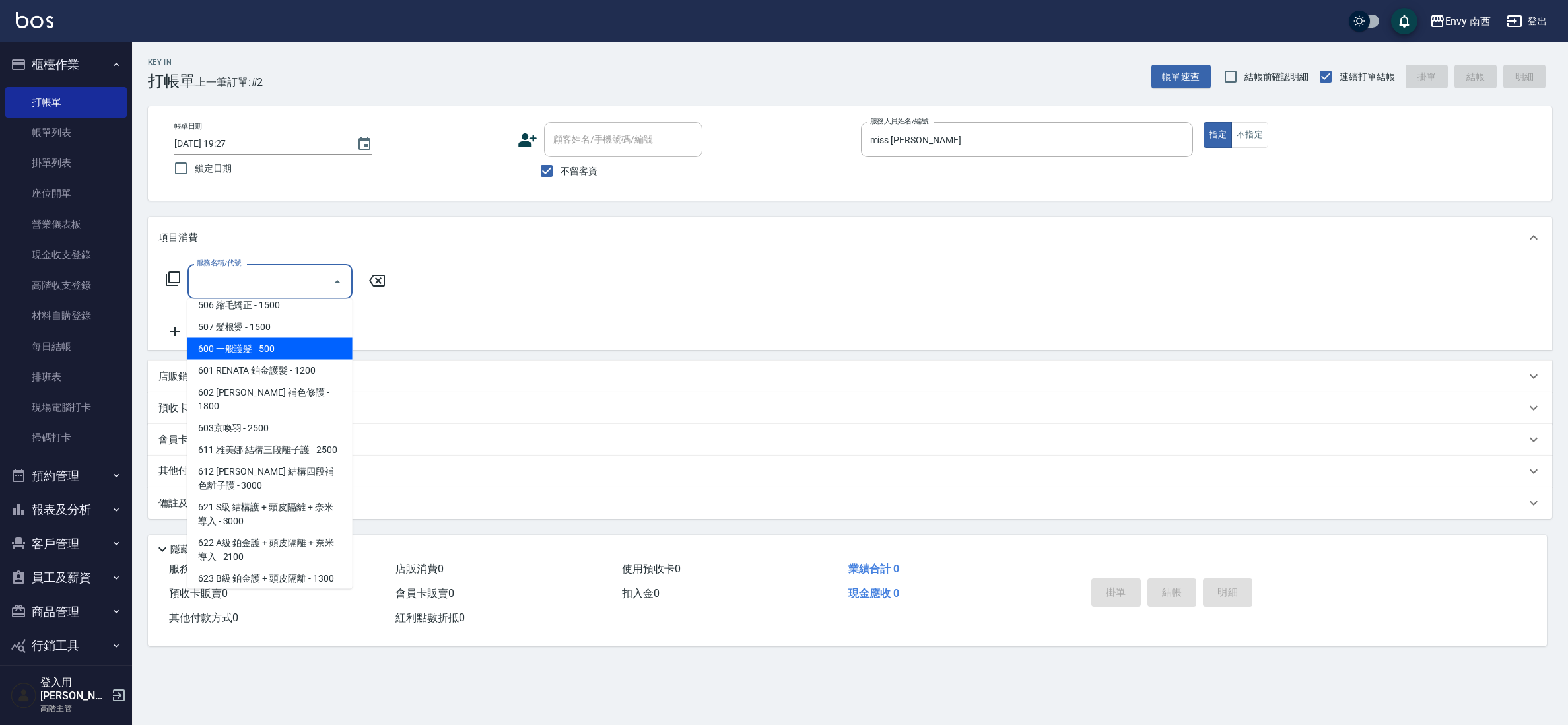
click at [296, 344] on span "600 一般護髮 - 500" at bounding box center [270, 349] width 165 height 21
type input "600 一般護髮(600)"
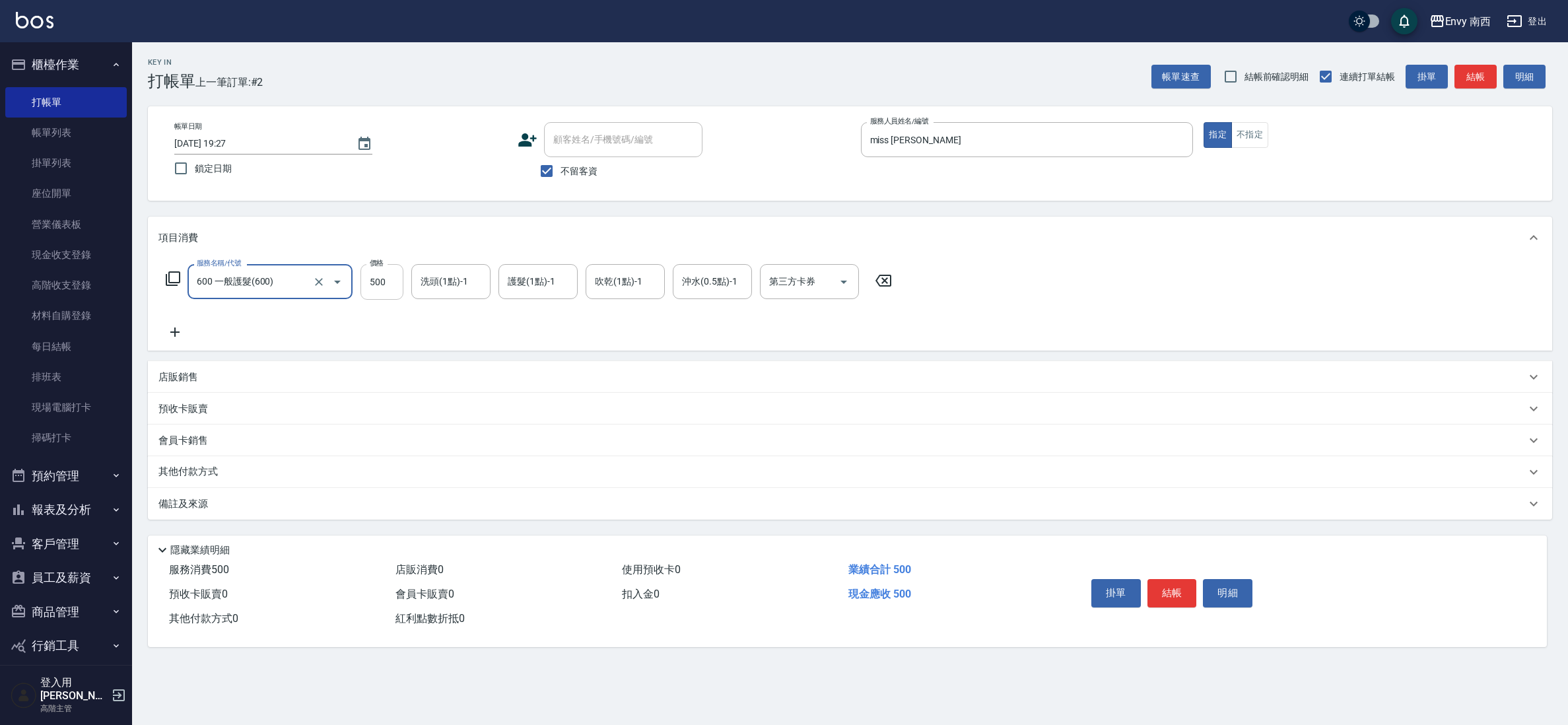
click at [399, 277] on input "500" at bounding box center [382, 281] width 43 height 35
type input "4200"
click at [213, 470] on p "其他付款方式" at bounding box center [191, 472] width 66 height 15
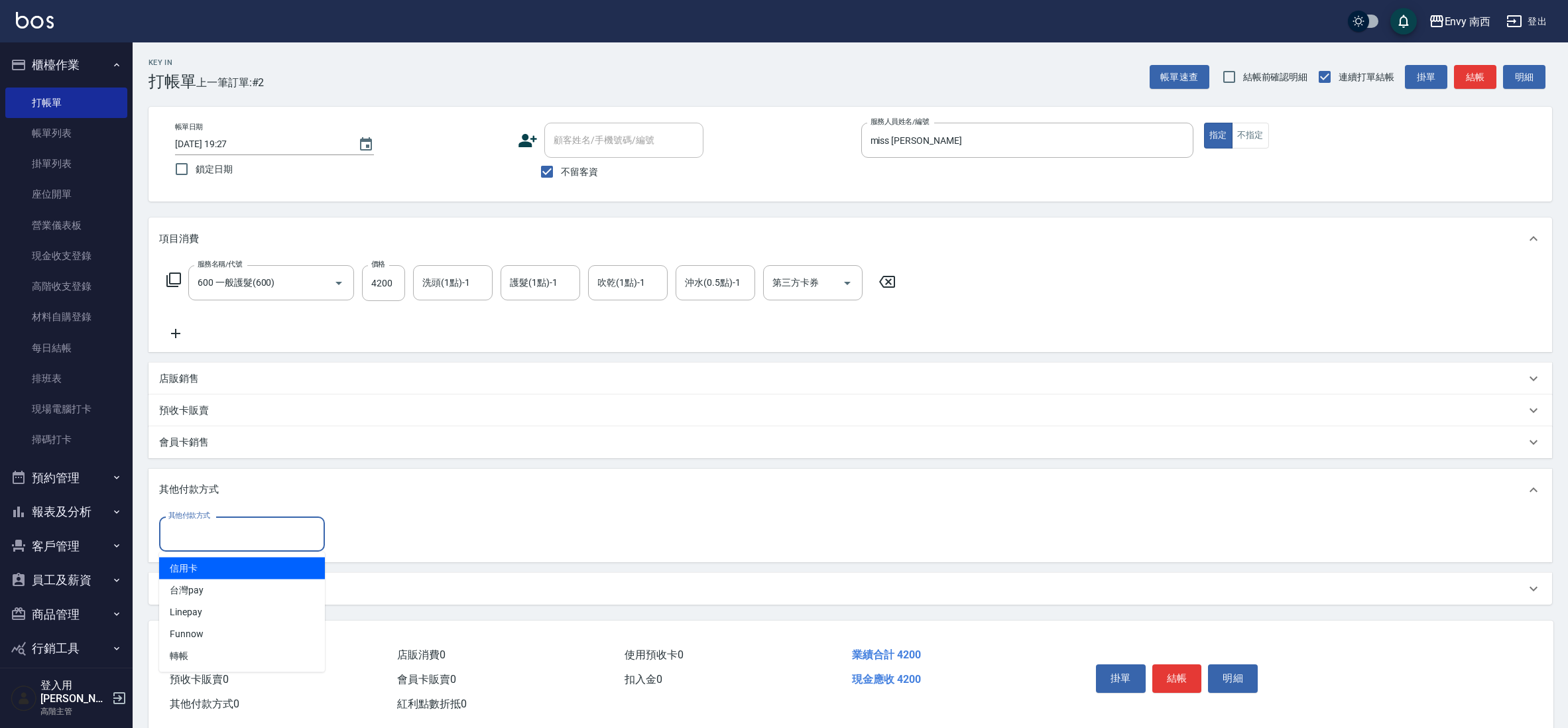
click at [218, 524] on input "其他付款方式" at bounding box center [241, 534] width 154 height 23
click at [225, 568] on span "信用卡" at bounding box center [242, 568] width 166 height 22
type input "信用卡"
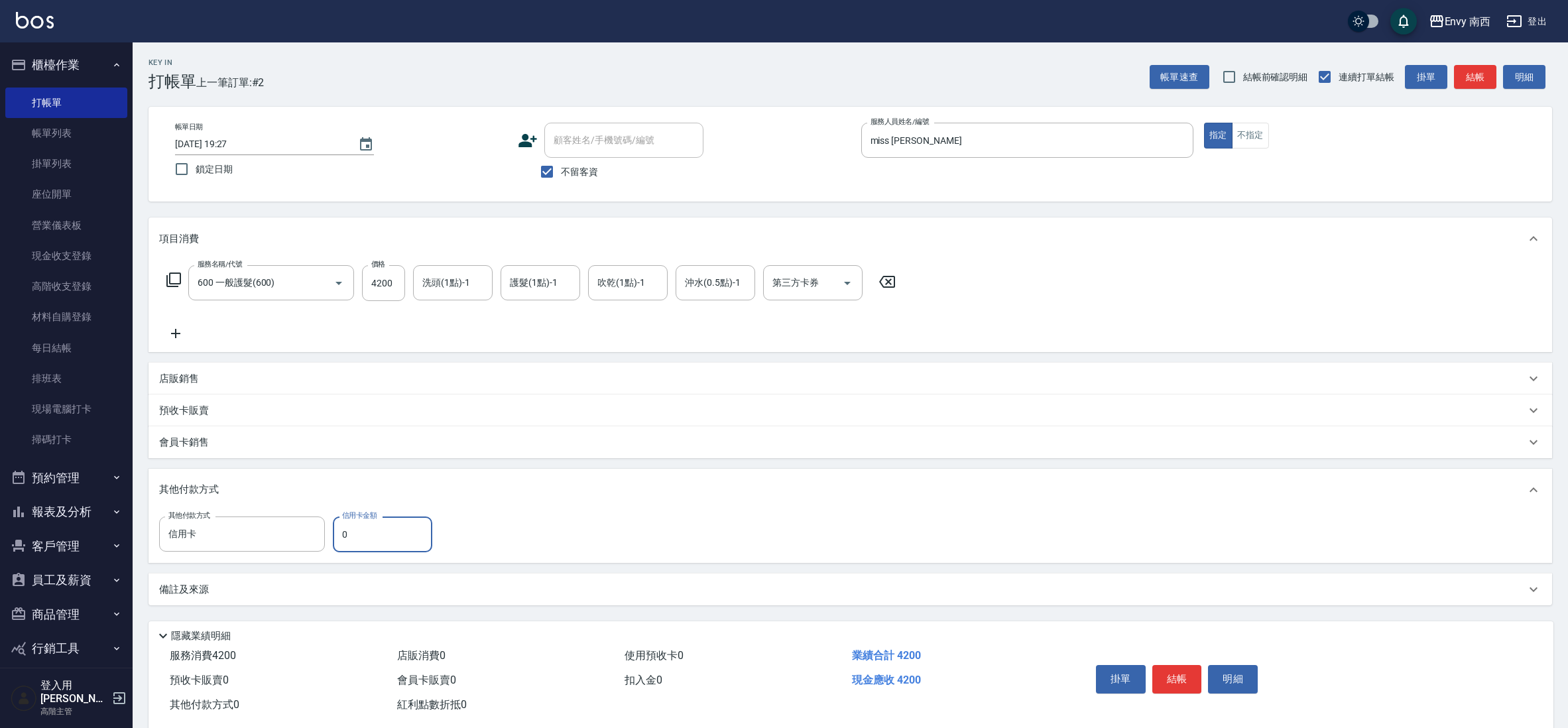
click at [419, 537] on input "0" at bounding box center [382, 534] width 100 height 35
type input "4200"
click at [1193, 683] on button "結帳" at bounding box center [1177, 679] width 49 height 28
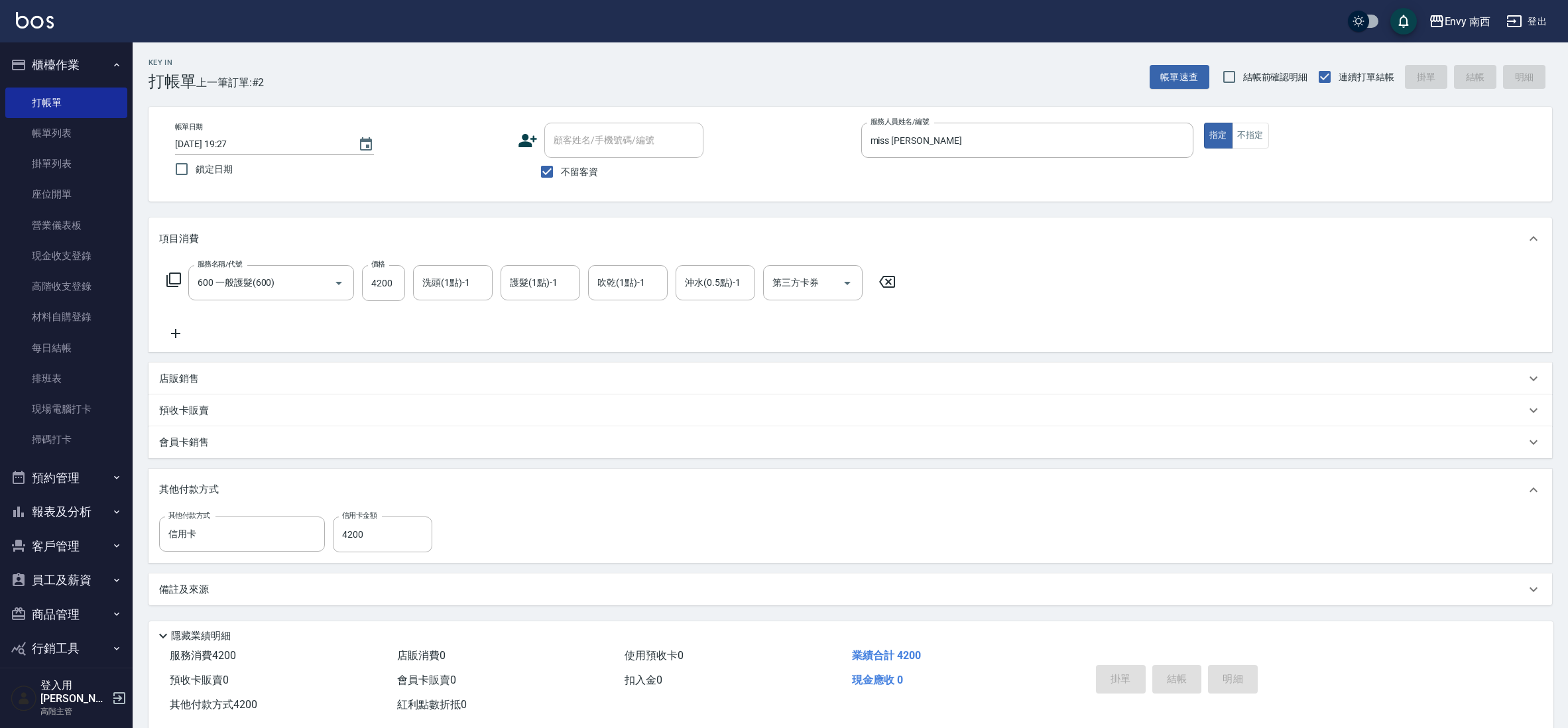
type input "[DATE] 19:28"
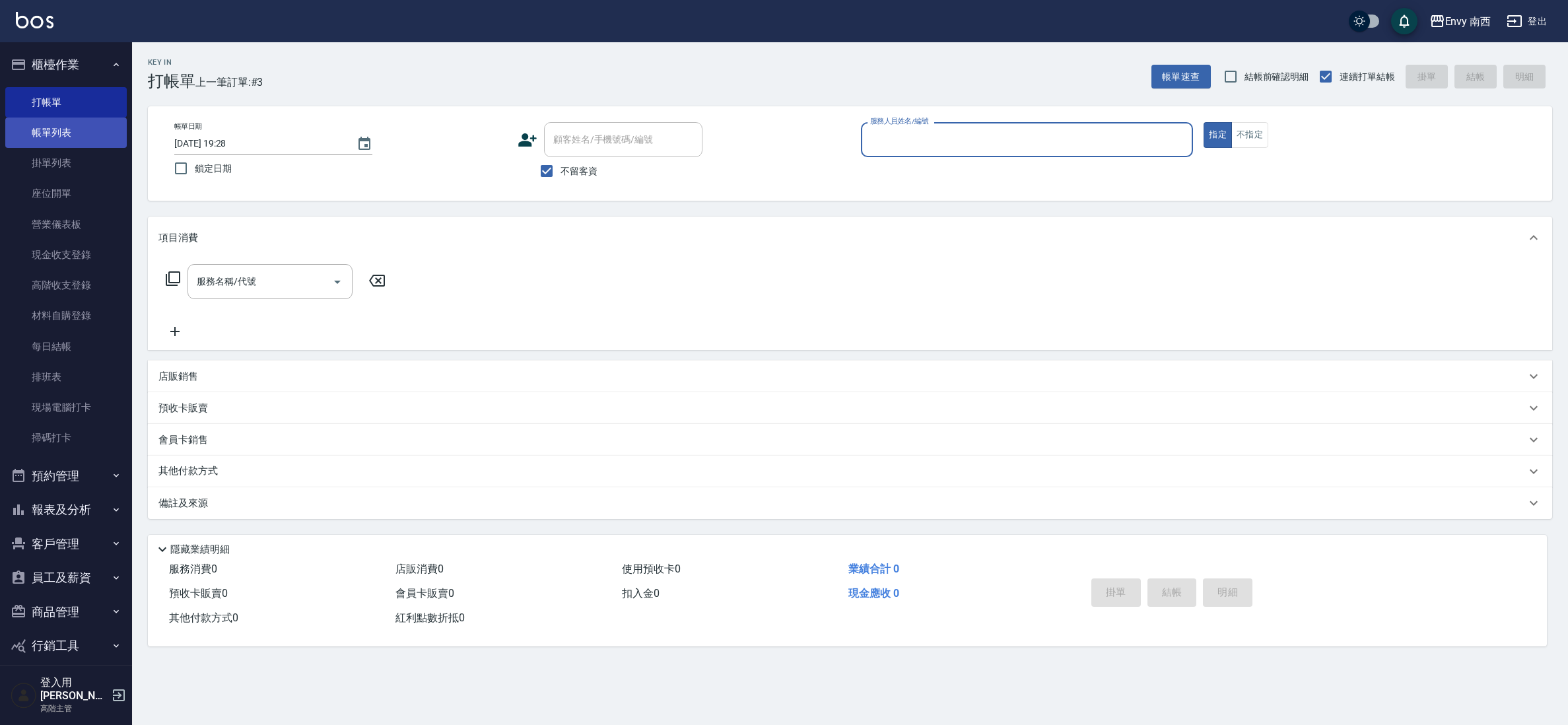
click at [50, 128] on link "帳單列表" at bounding box center [66, 133] width 121 height 30
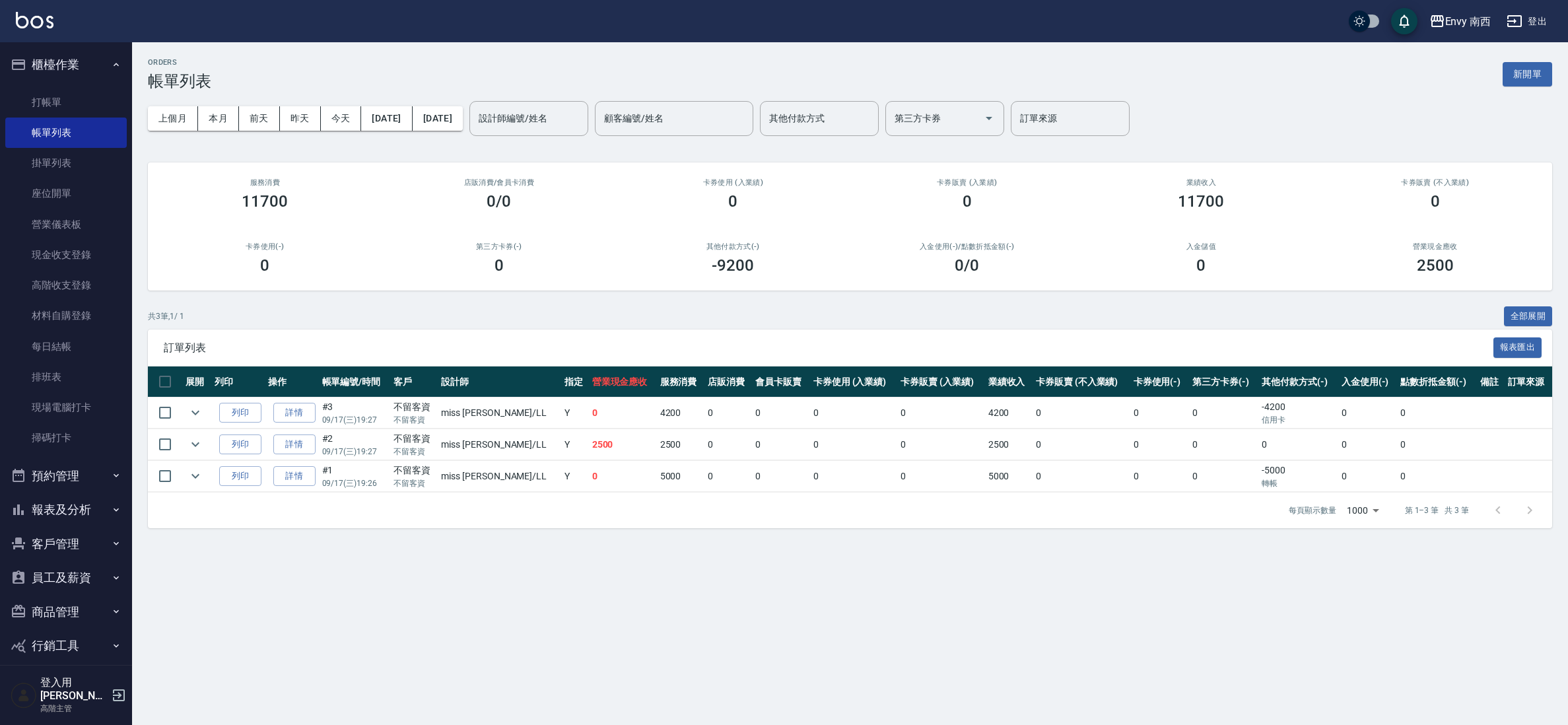
click at [412, 299] on div "ORDERS 帳單列表 新開單 上個月 本月 [DATE] [DATE] [DATE] [DATE] [DATE] 設計師編號/姓名 設計師編號/姓名 顧客編…" at bounding box center [851, 293] width 1436 height 502
click at [178, 234] on div "卡券使用(-) 0" at bounding box center [265, 259] width 234 height 64
click at [54, 127] on link "帳單列表" at bounding box center [66, 133] width 121 height 30
click at [49, 127] on link "帳單列表" at bounding box center [66, 133] width 121 height 30
click at [54, 104] on link "打帳單" at bounding box center [66, 103] width 121 height 30
